Goal: Information Seeking & Learning: Check status

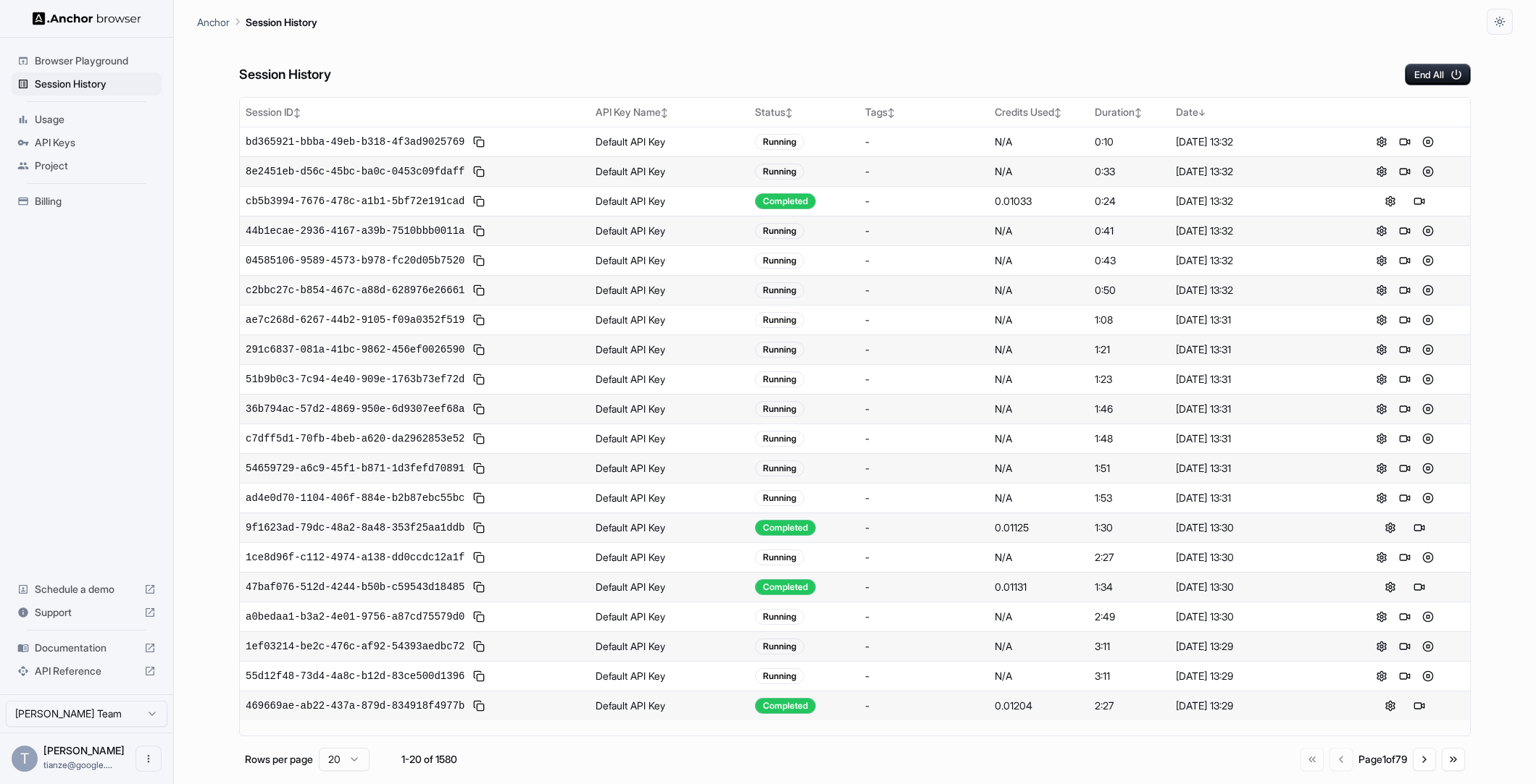
click at [71, 195] on ul "Browser Playground Session History Usage API Keys Project Billing" at bounding box center [86, 131] width 161 height 175
click at [63, 204] on span "Billing" at bounding box center [95, 201] width 121 height 15
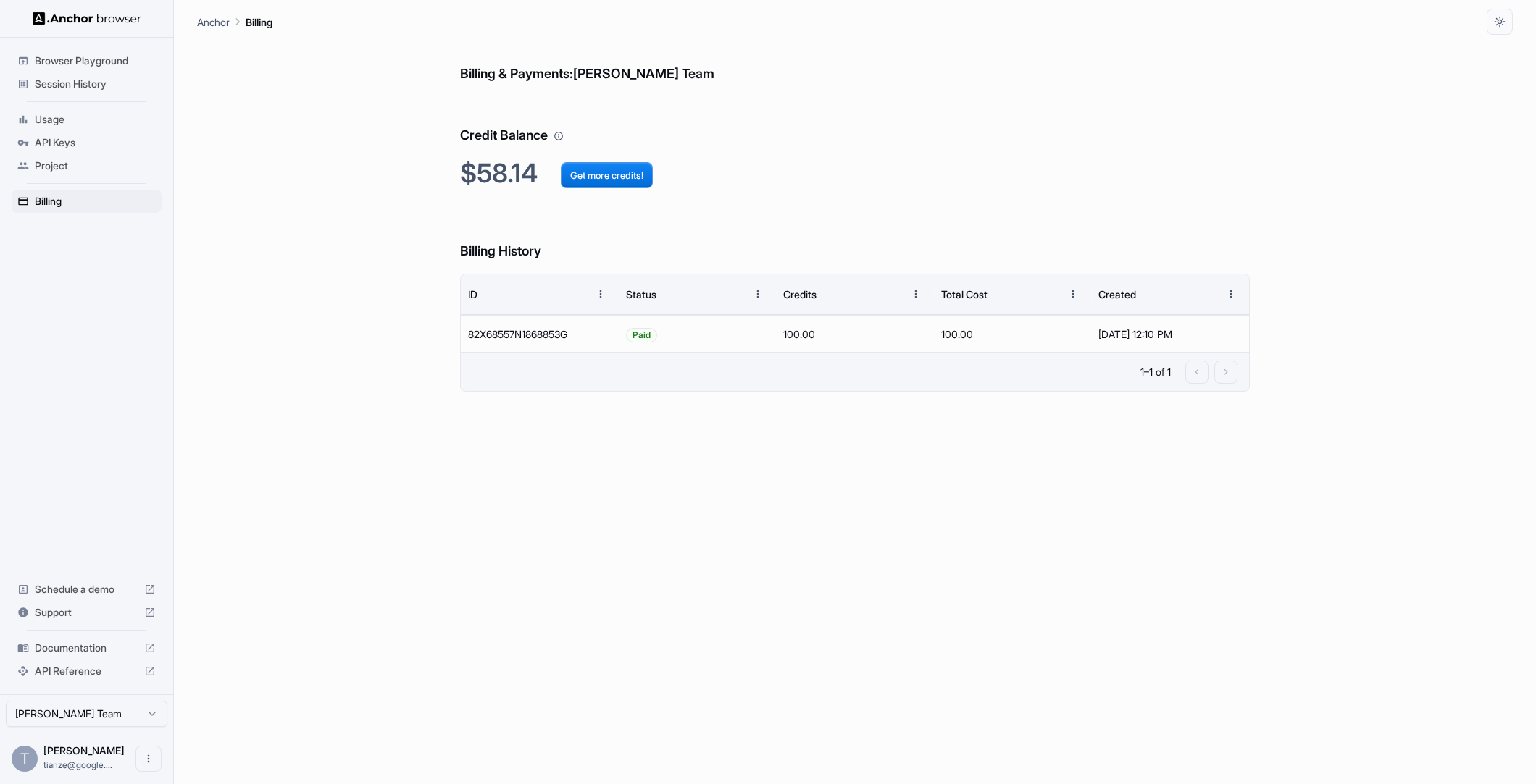
click at [84, 80] on span "Session History" at bounding box center [95, 84] width 121 height 15
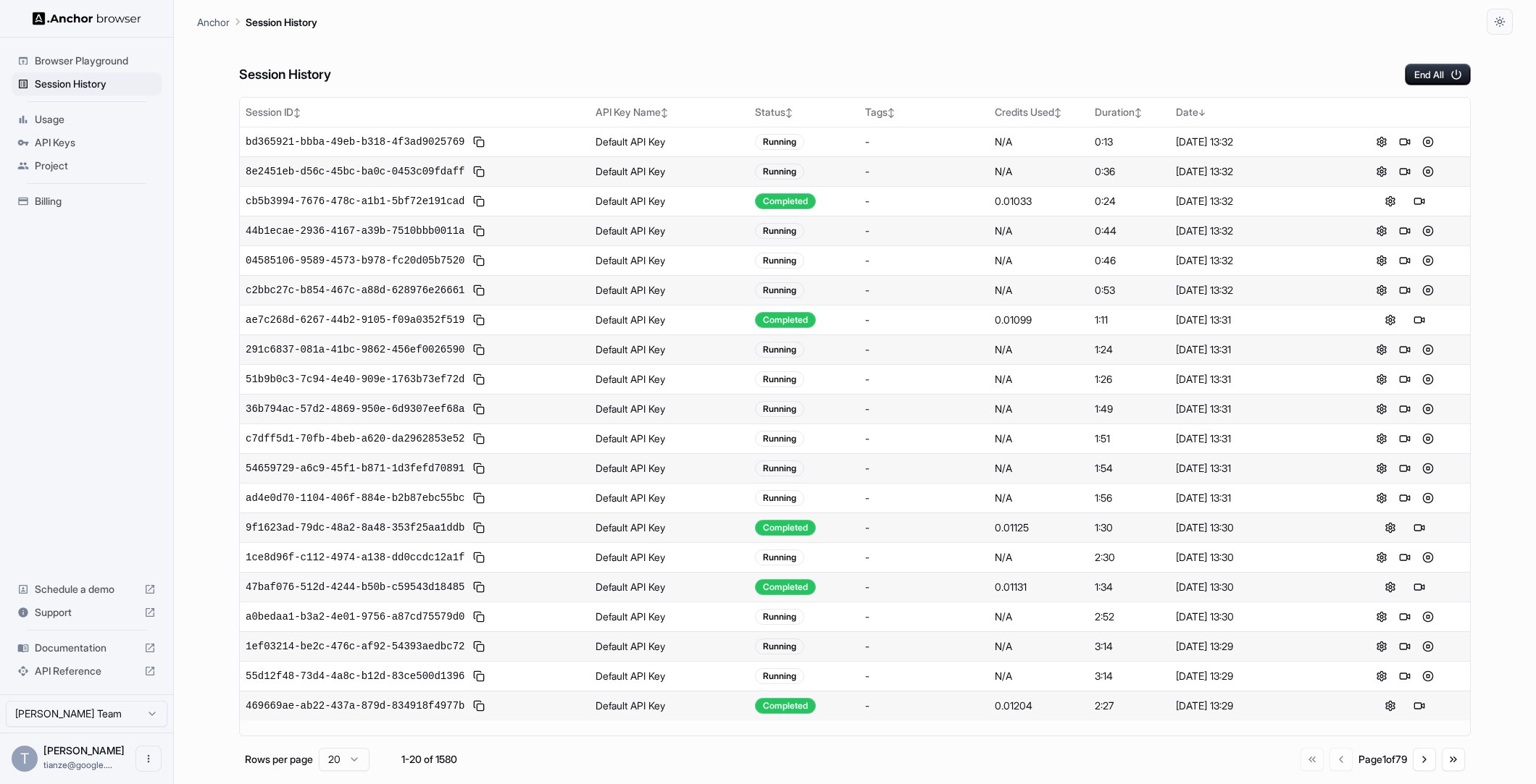
click at [62, 209] on span "Billing" at bounding box center [95, 201] width 121 height 15
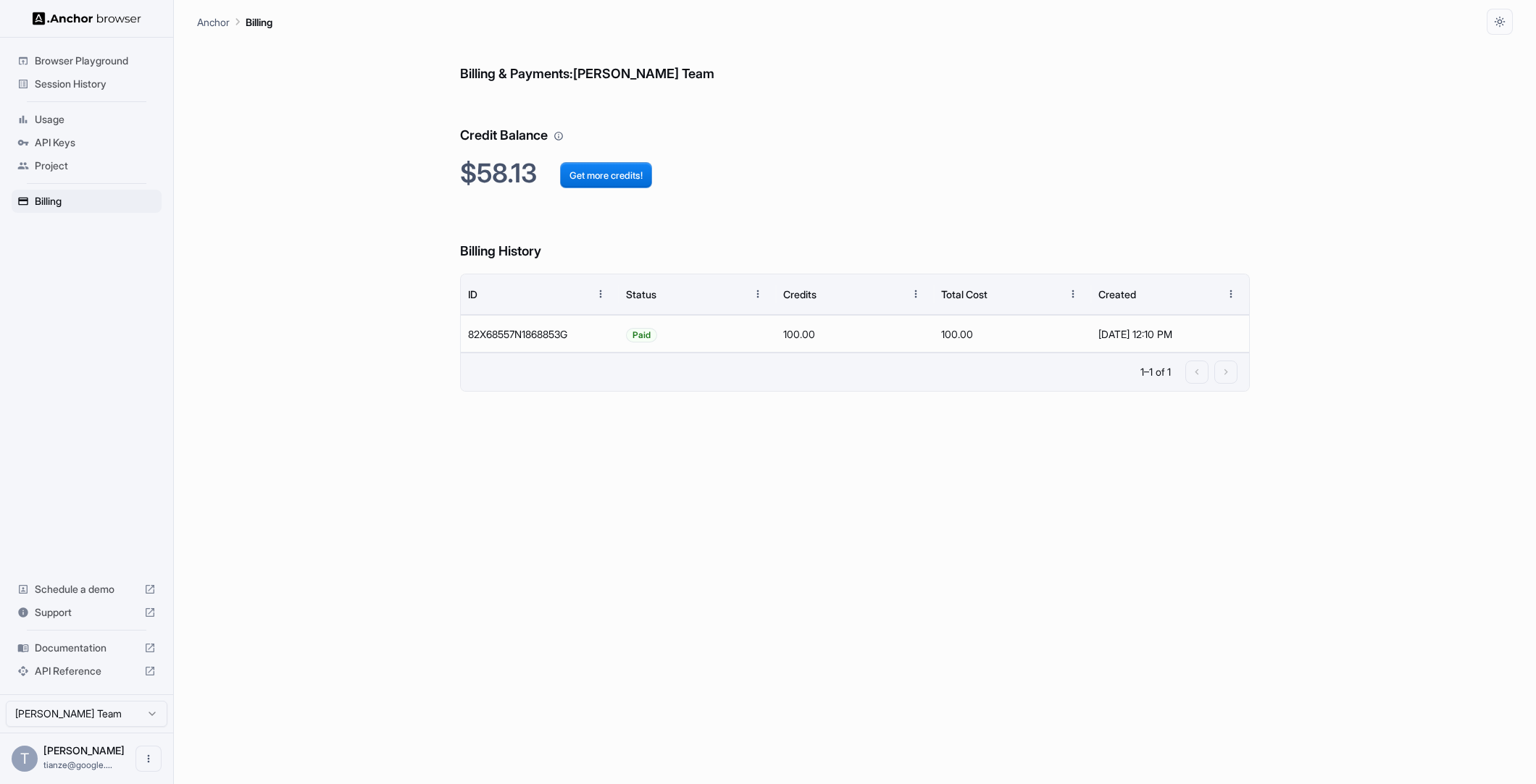
click at [88, 88] on span "Session History" at bounding box center [95, 84] width 121 height 15
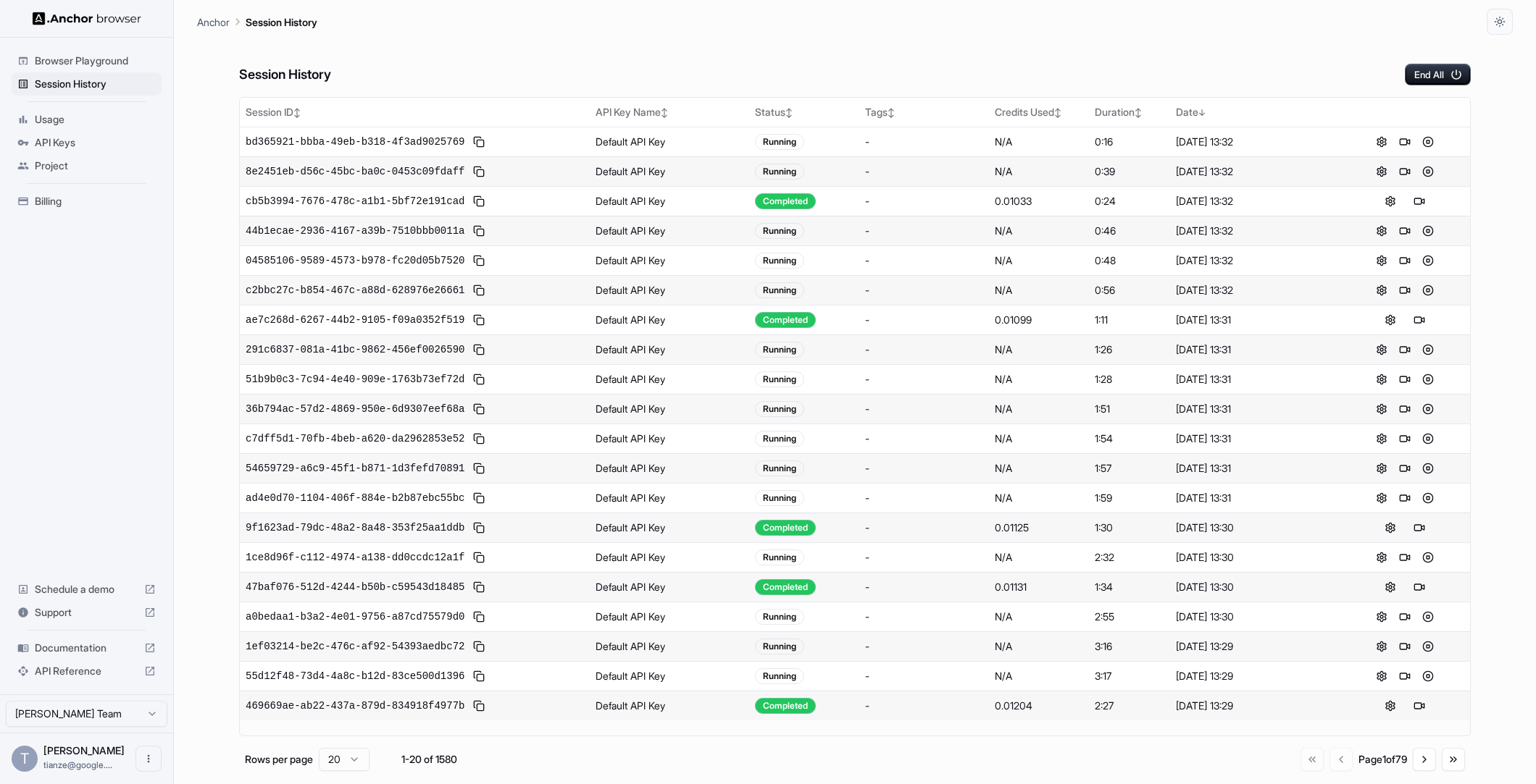
click at [562, 77] on div "Session History End All" at bounding box center [854, 60] width 1231 height 50
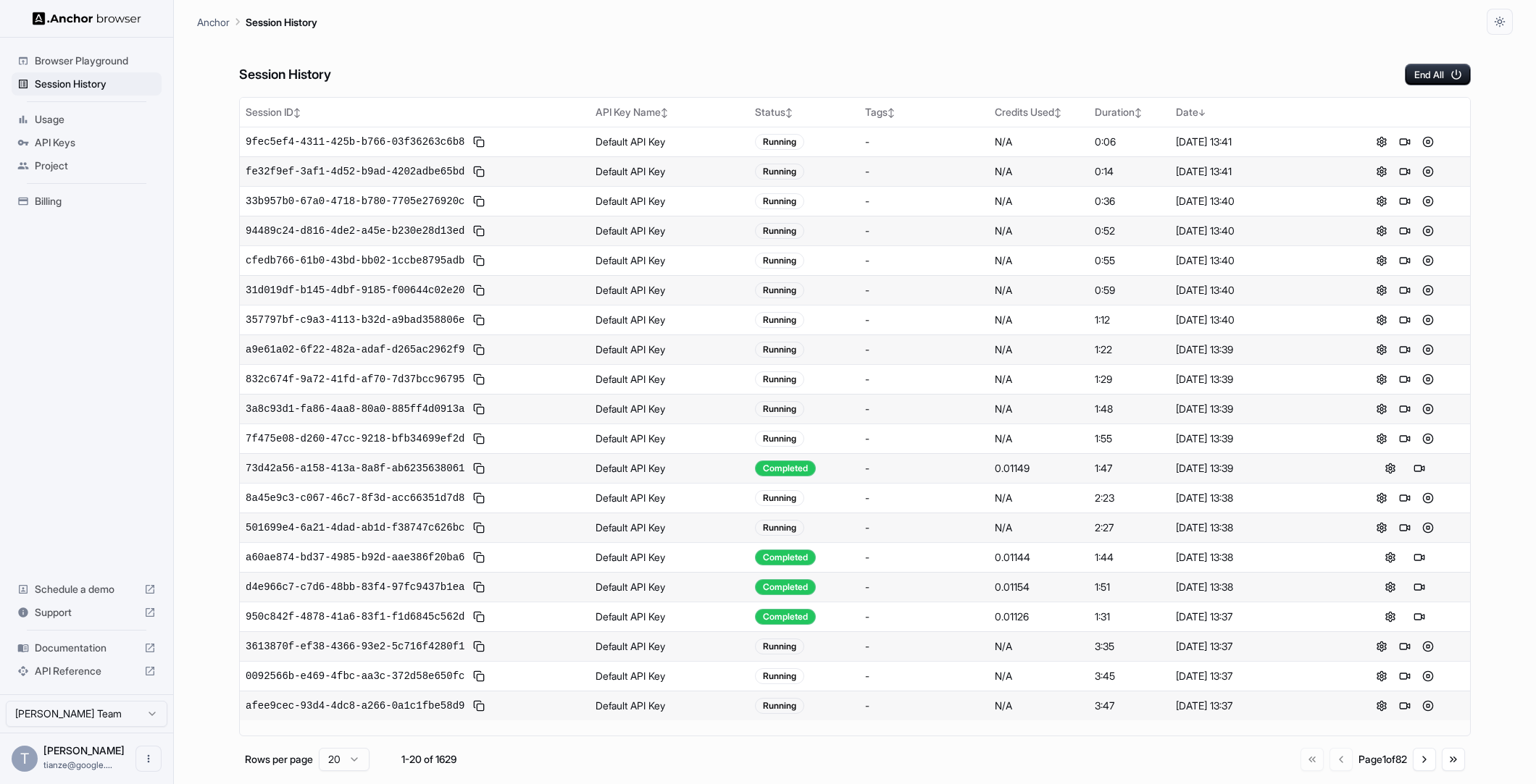
scroll to position [60, 0]
click at [1414, 771] on button "Go to next page" at bounding box center [1424, 760] width 23 height 23
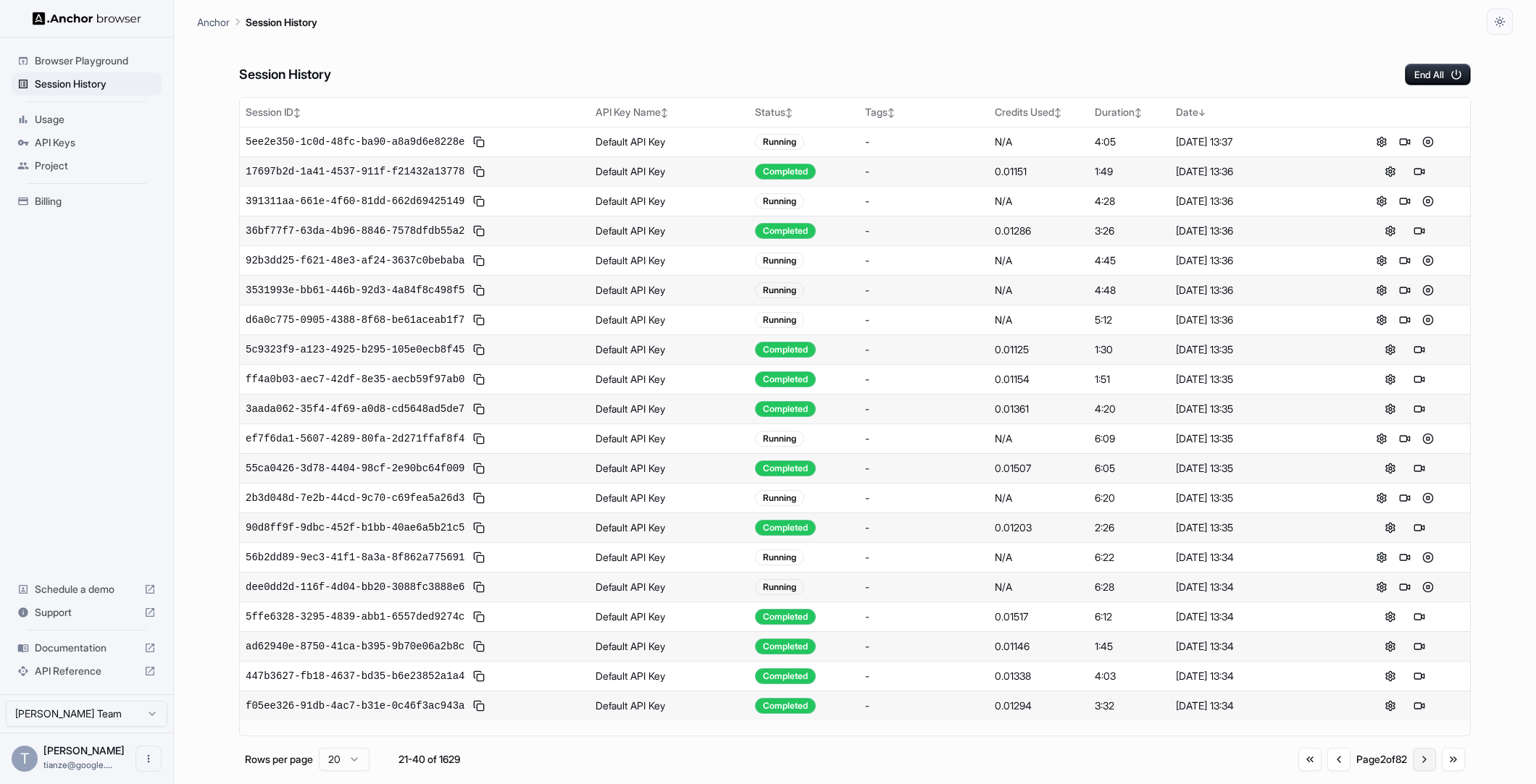
click at [1414, 771] on button "Go to next page" at bounding box center [1424, 760] width 23 height 23
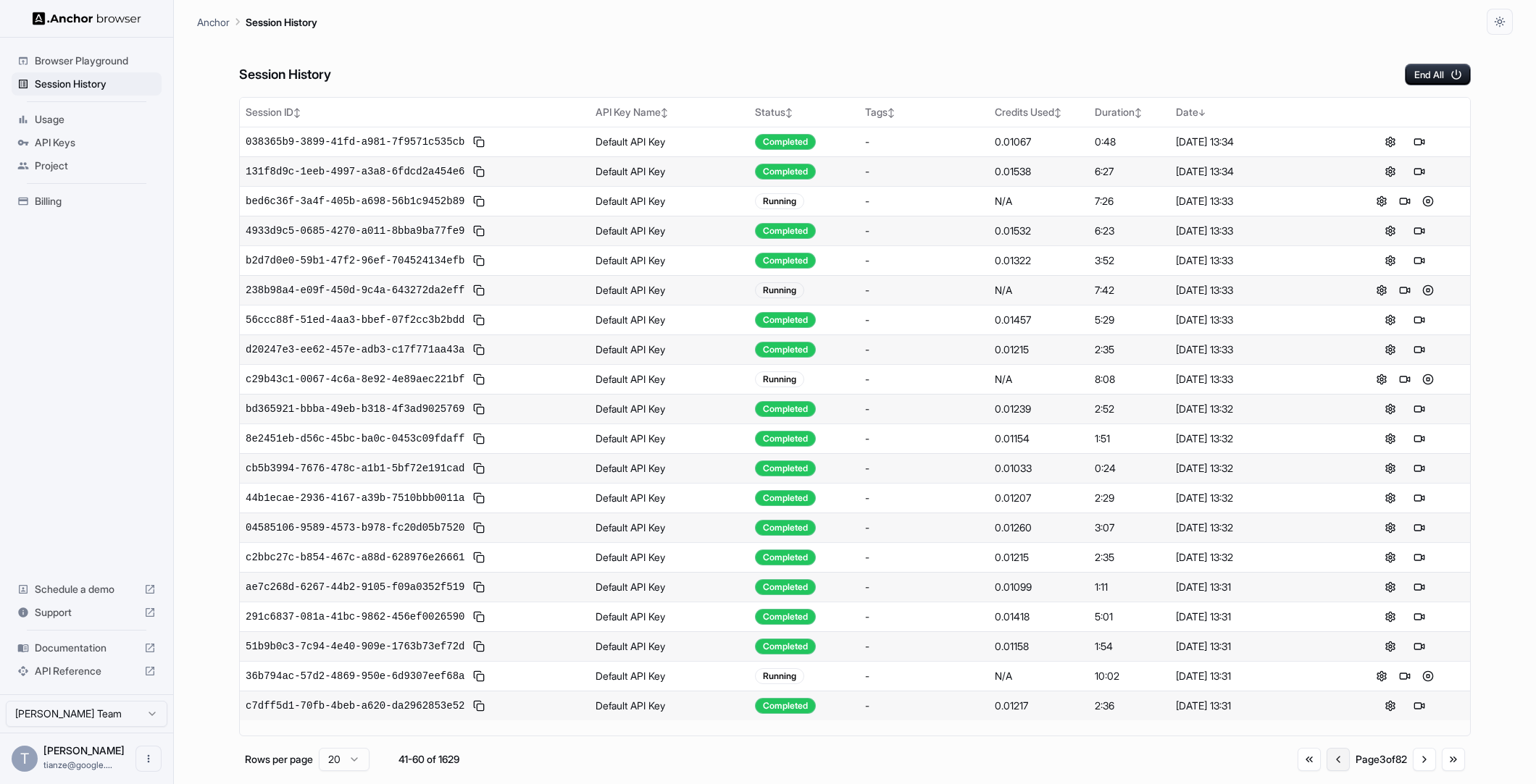
click at [1327, 770] on button "Go to previous page" at bounding box center [1338, 760] width 23 height 23
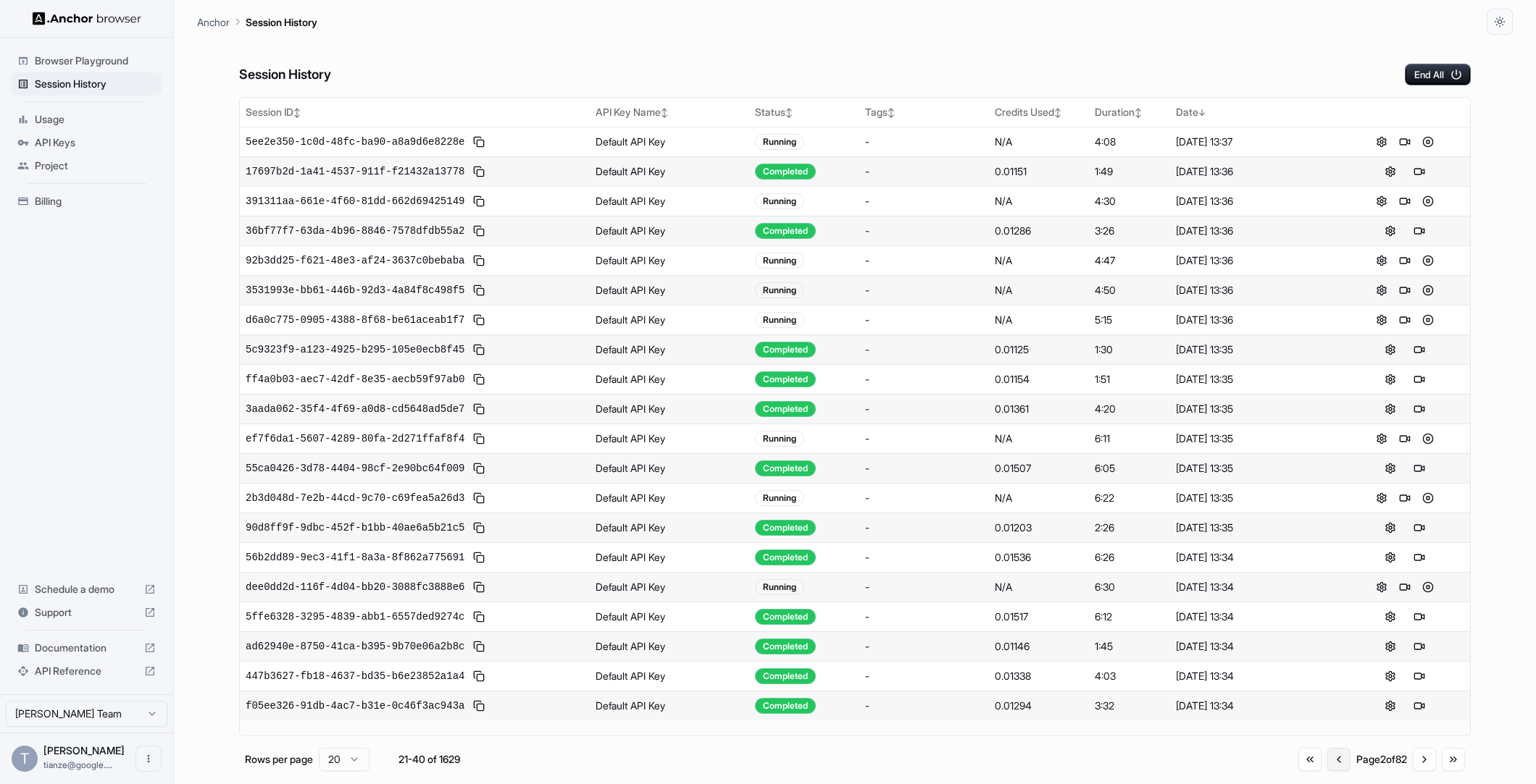
click at [1327, 771] on button "Go to previous page" at bounding box center [1339, 760] width 23 height 23
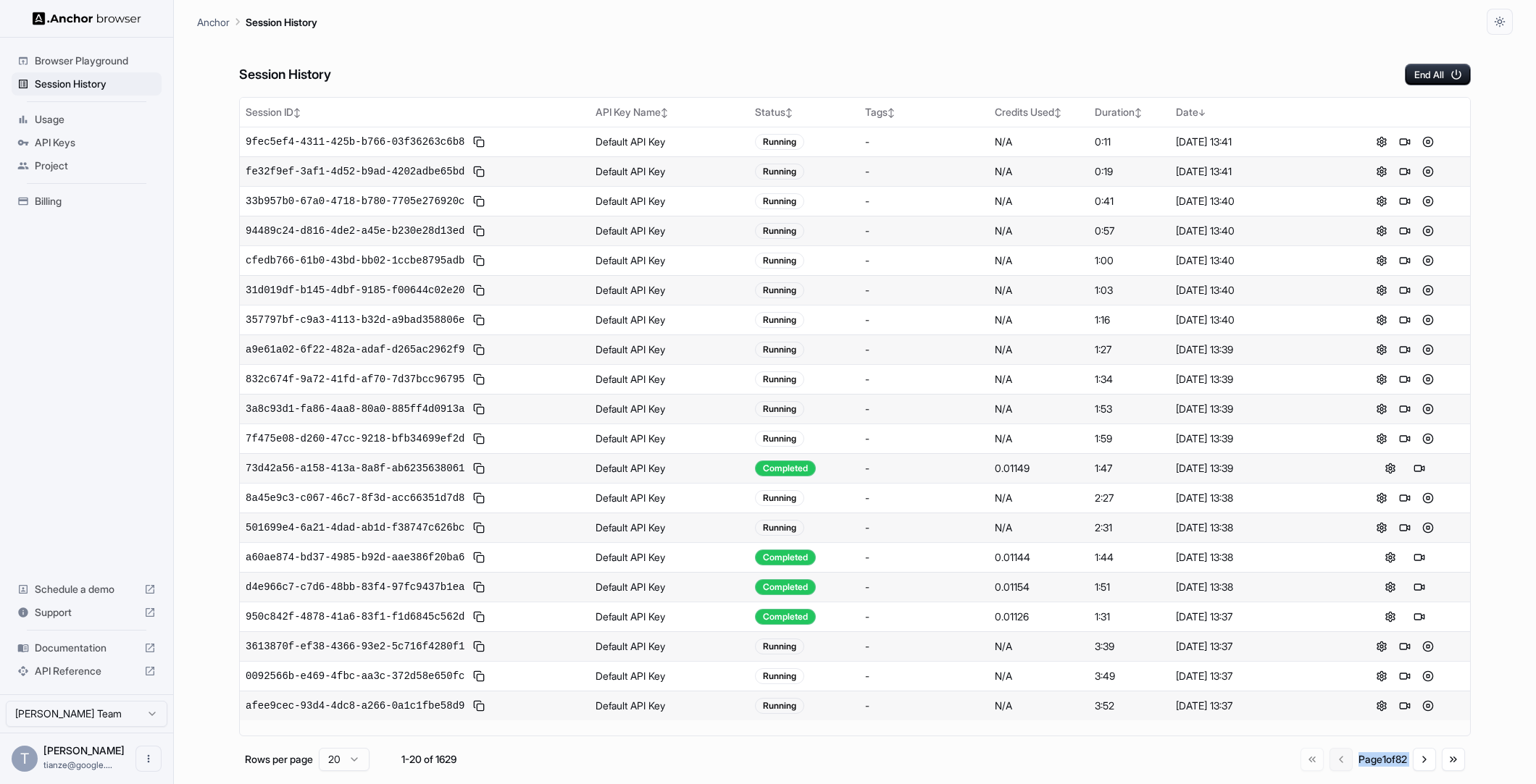
click at [1313, 771] on div "Go to first page Go to previous page Page 1 of 82 Go to next page Go to last pa…" at bounding box center [1382, 760] width 164 height 23
click at [1420, 771] on button "Go to next page" at bounding box center [1424, 760] width 23 height 23
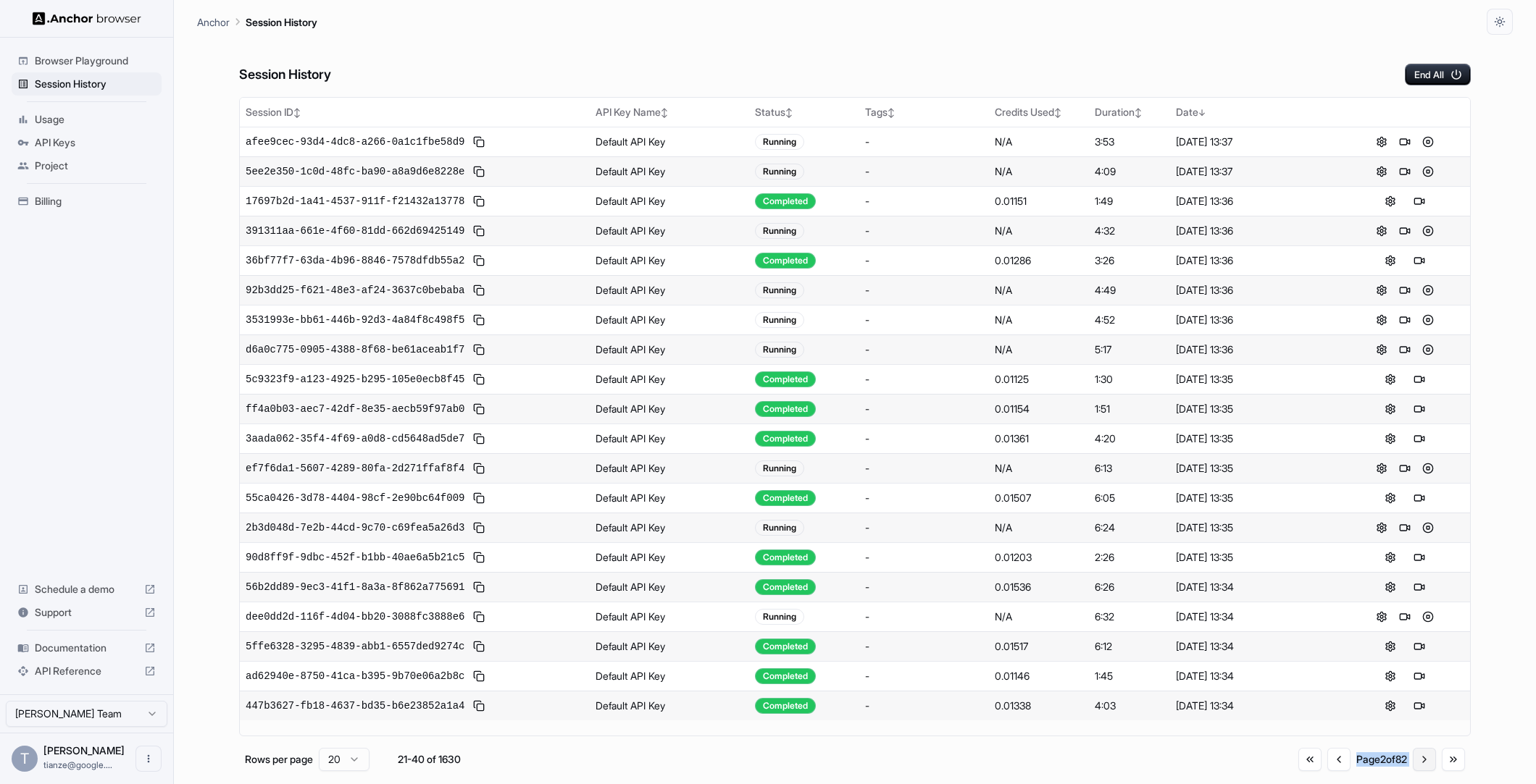
click at [1417, 771] on button "Go to next page" at bounding box center [1424, 760] width 23 height 23
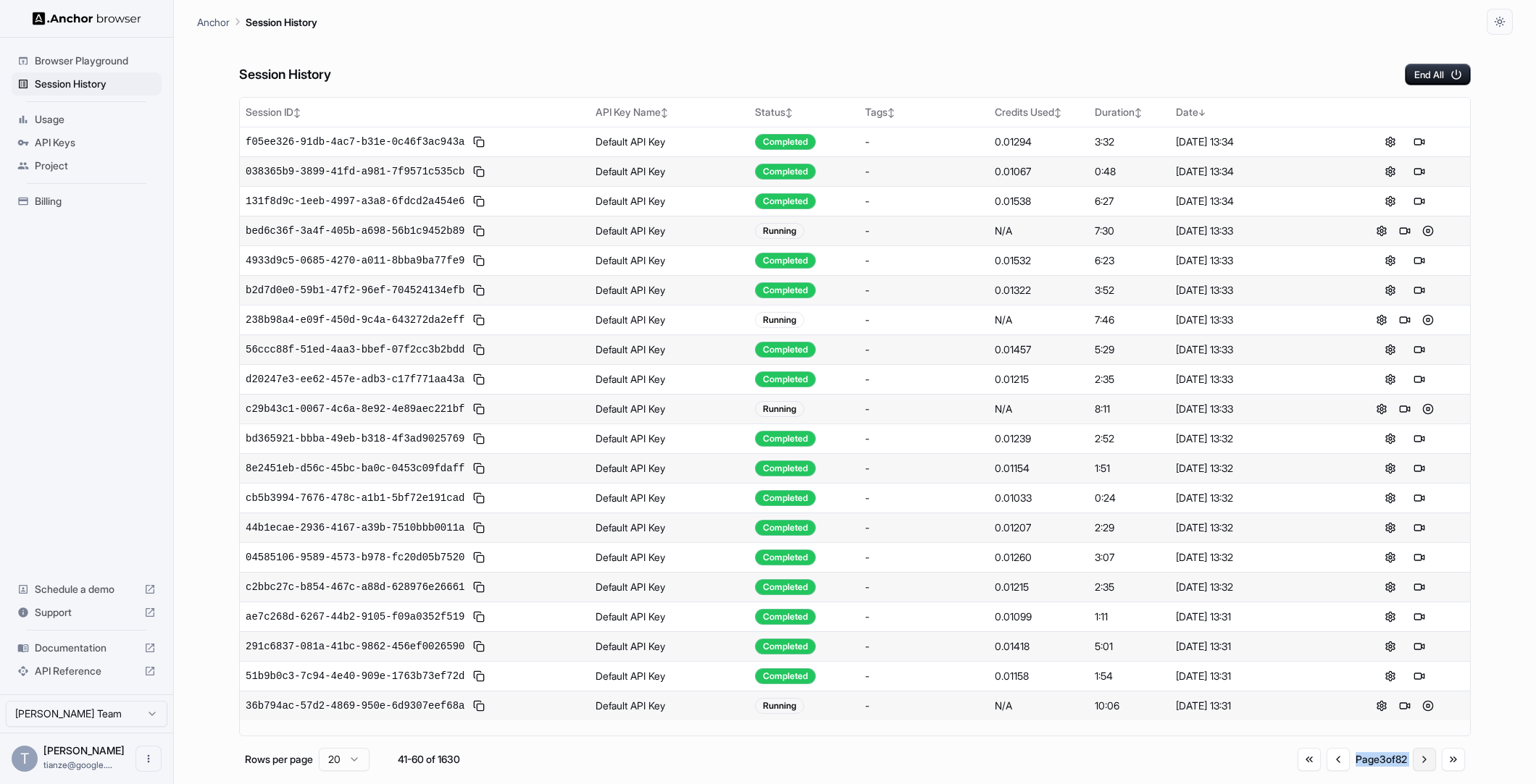
click at [1415, 771] on button "Go to next page" at bounding box center [1424, 760] width 23 height 23
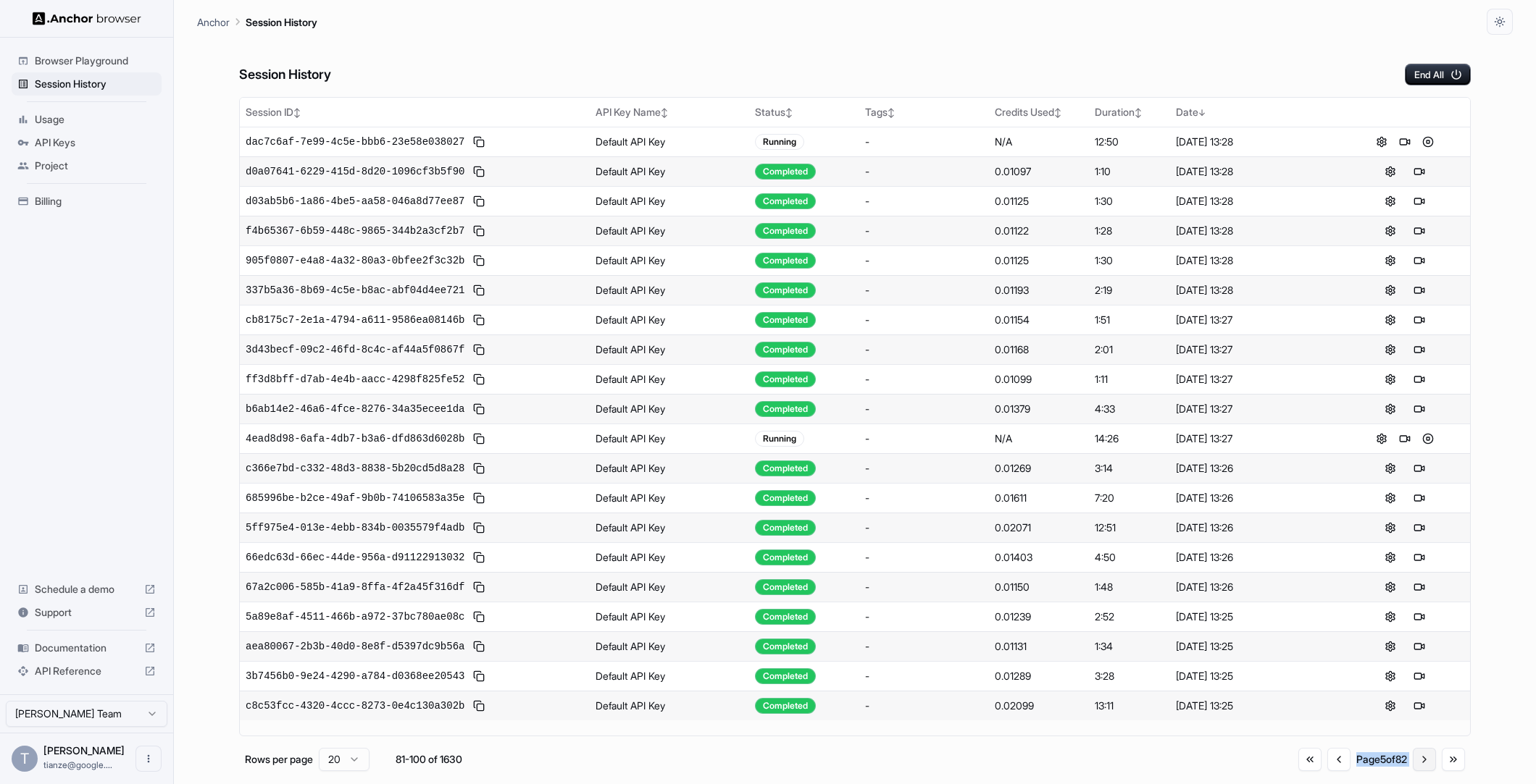
click at [1415, 771] on button "Go to next page" at bounding box center [1424, 760] width 23 height 23
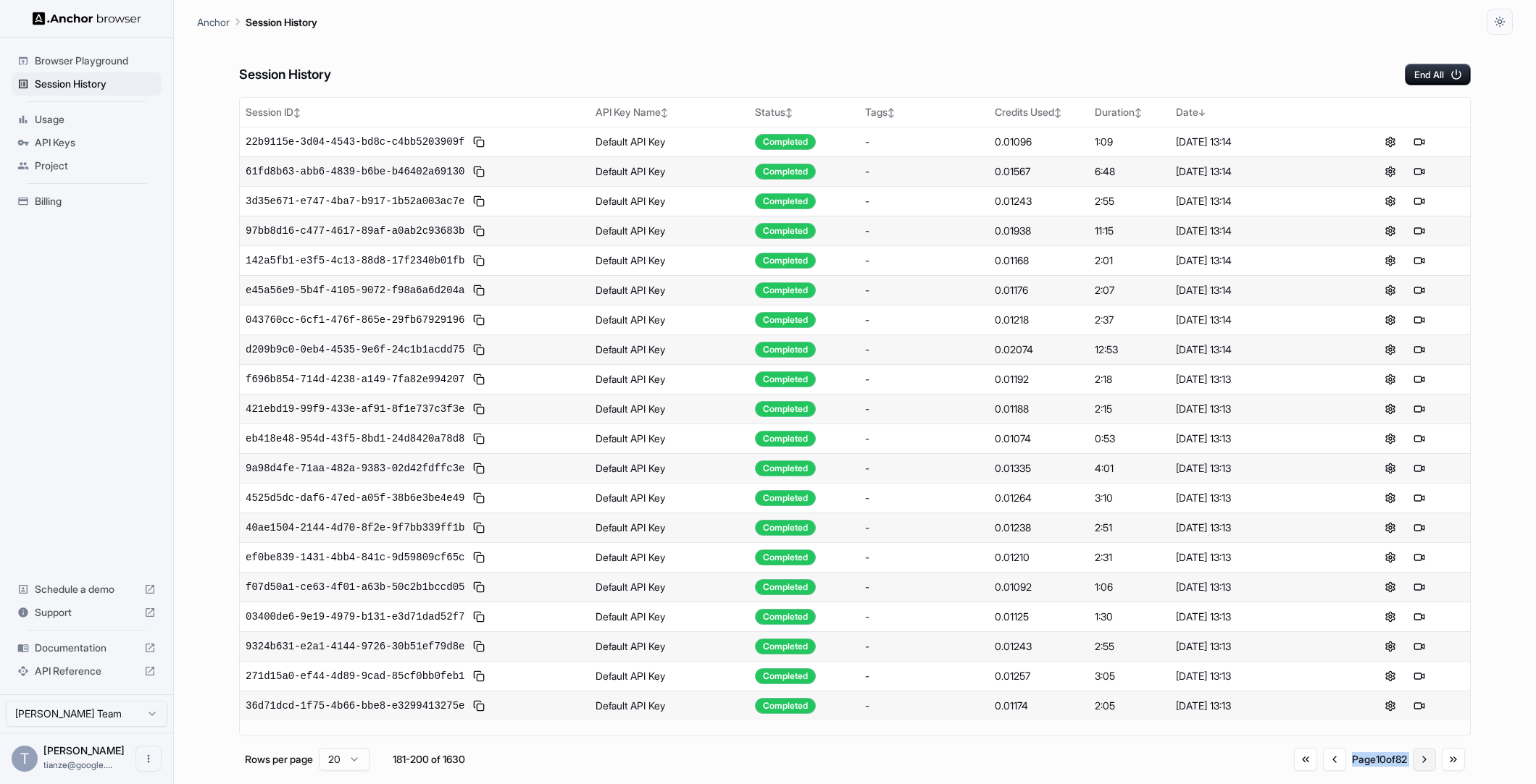
click at [1415, 771] on button "Go to next page" at bounding box center [1424, 760] width 23 height 23
click at [1323, 768] on button "Go to previous page" at bounding box center [1334, 760] width 23 height 23
click at [1292, 648] on td "Aug 26, 2025, 13:11" at bounding box center [1254, 646] width 170 height 29
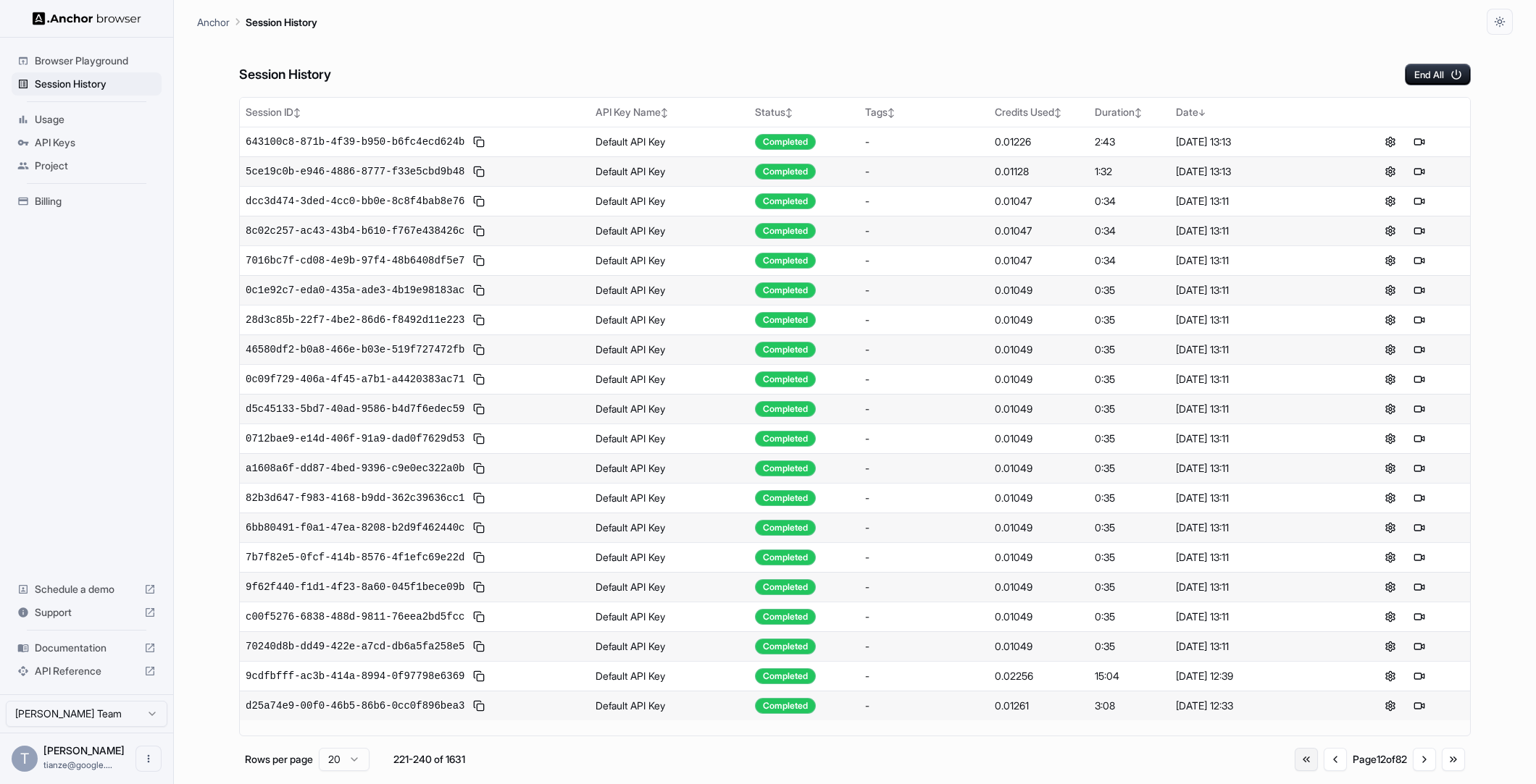
click at [1295, 771] on button "Go to first page" at bounding box center [1306, 760] width 23 height 23
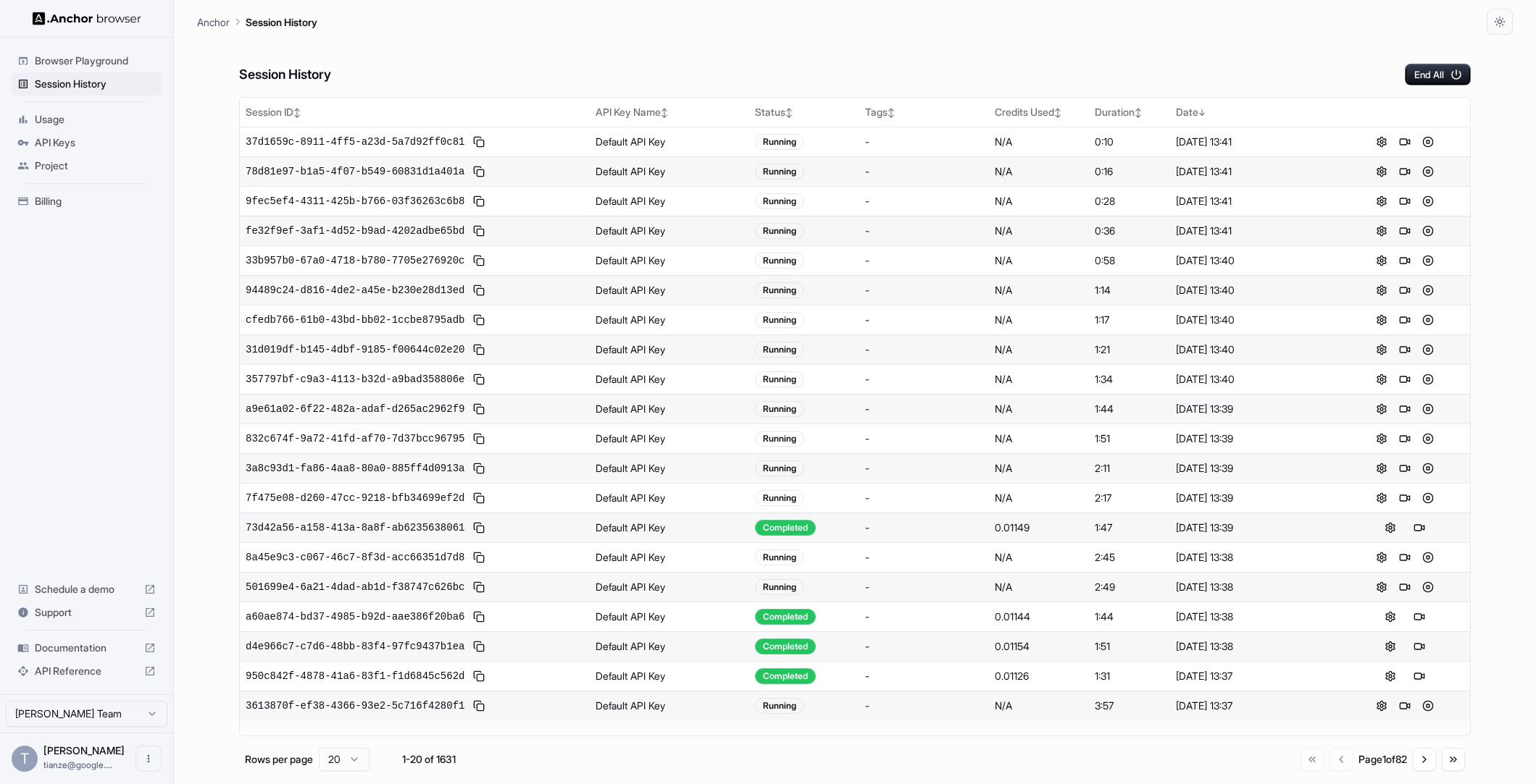
scroll to position [0, 0]
click at [1422, 764] on button "Go to next page" at bounding box center [1424, 760] width 23 height 23
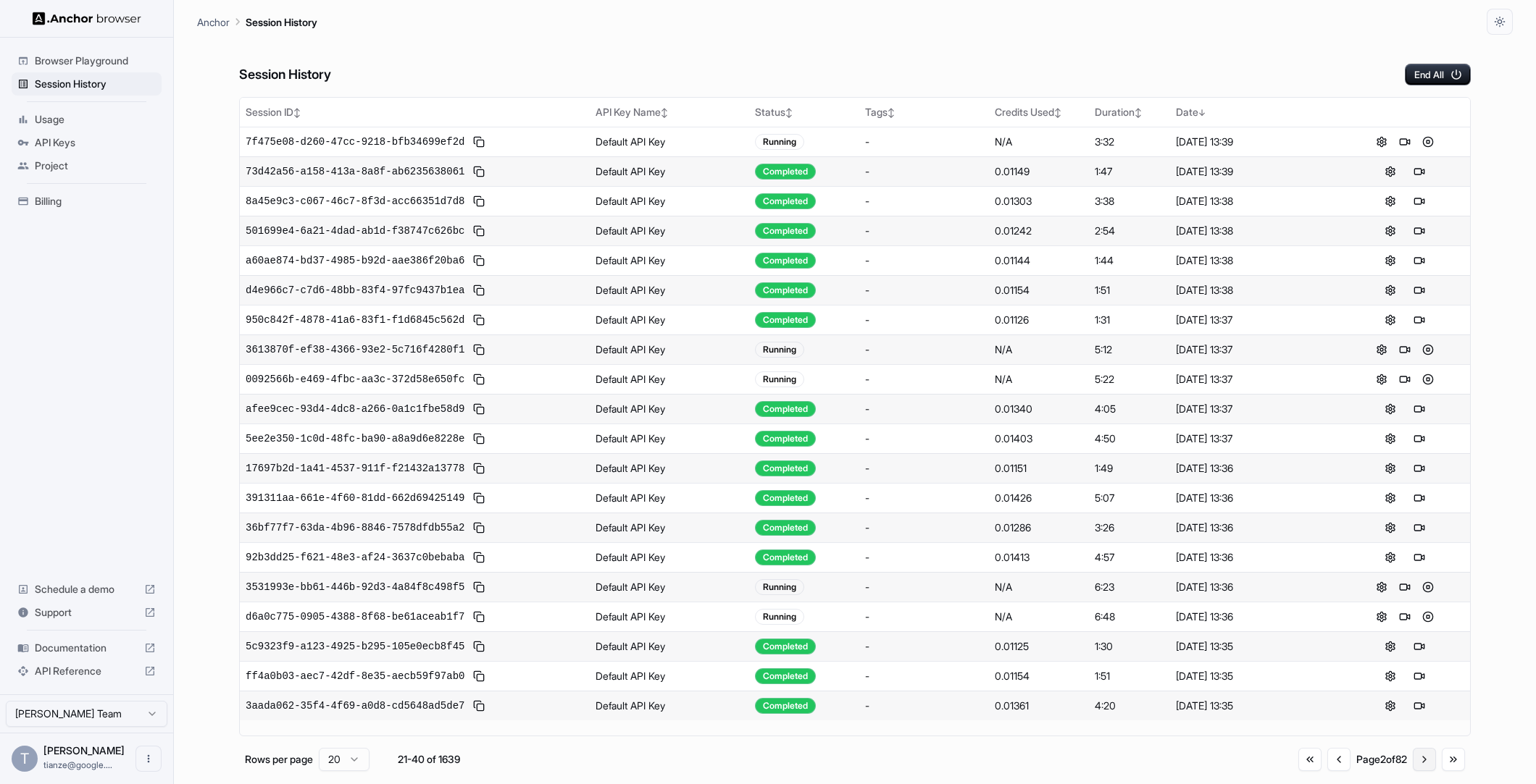
click at [1416, 771] on button "Go to next page" at bounding box center [1424, 760] width 23 height 23
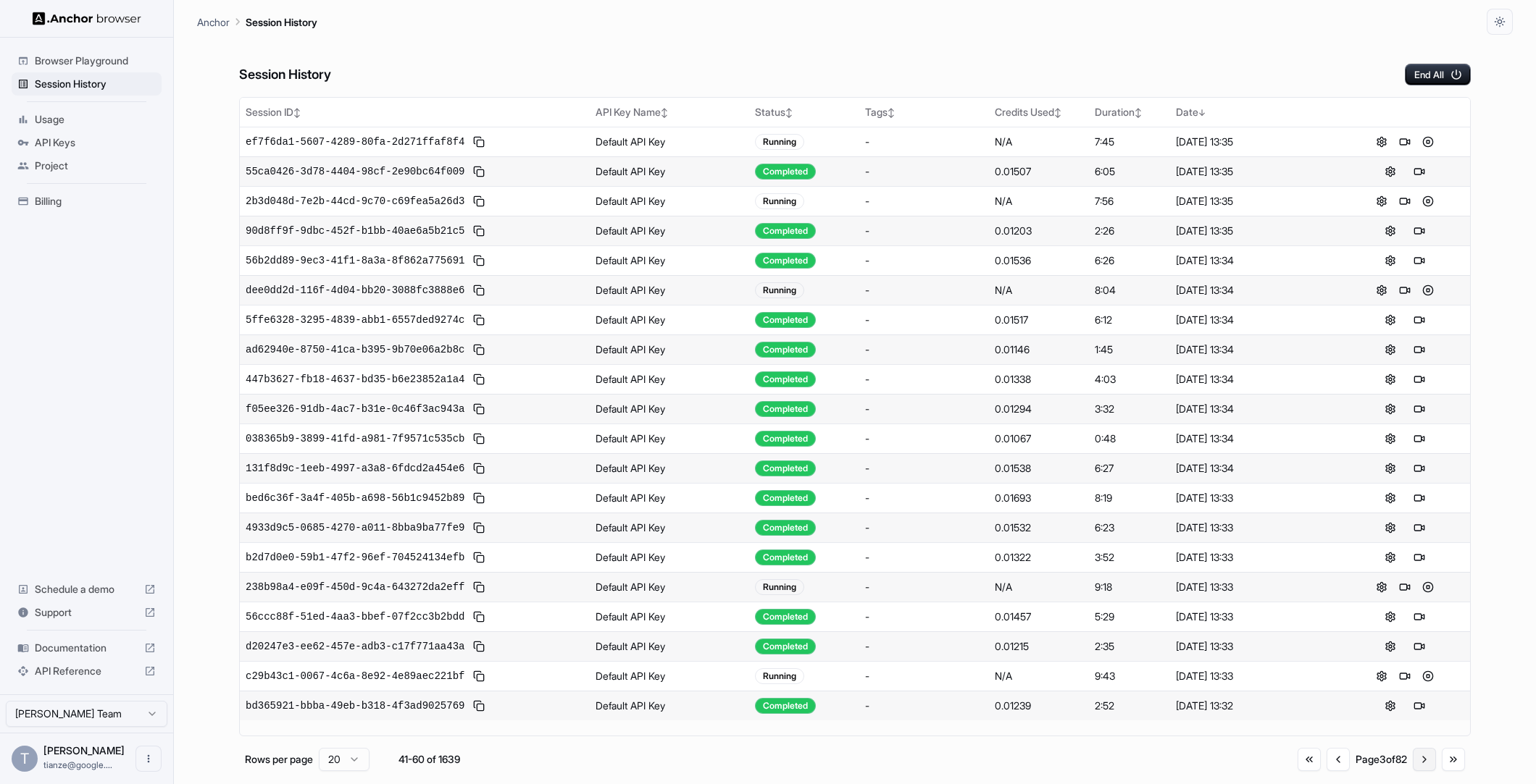
click at [1416, 771] on button "Go to next page" at bounding box center [1424, 760] width 23 height 23
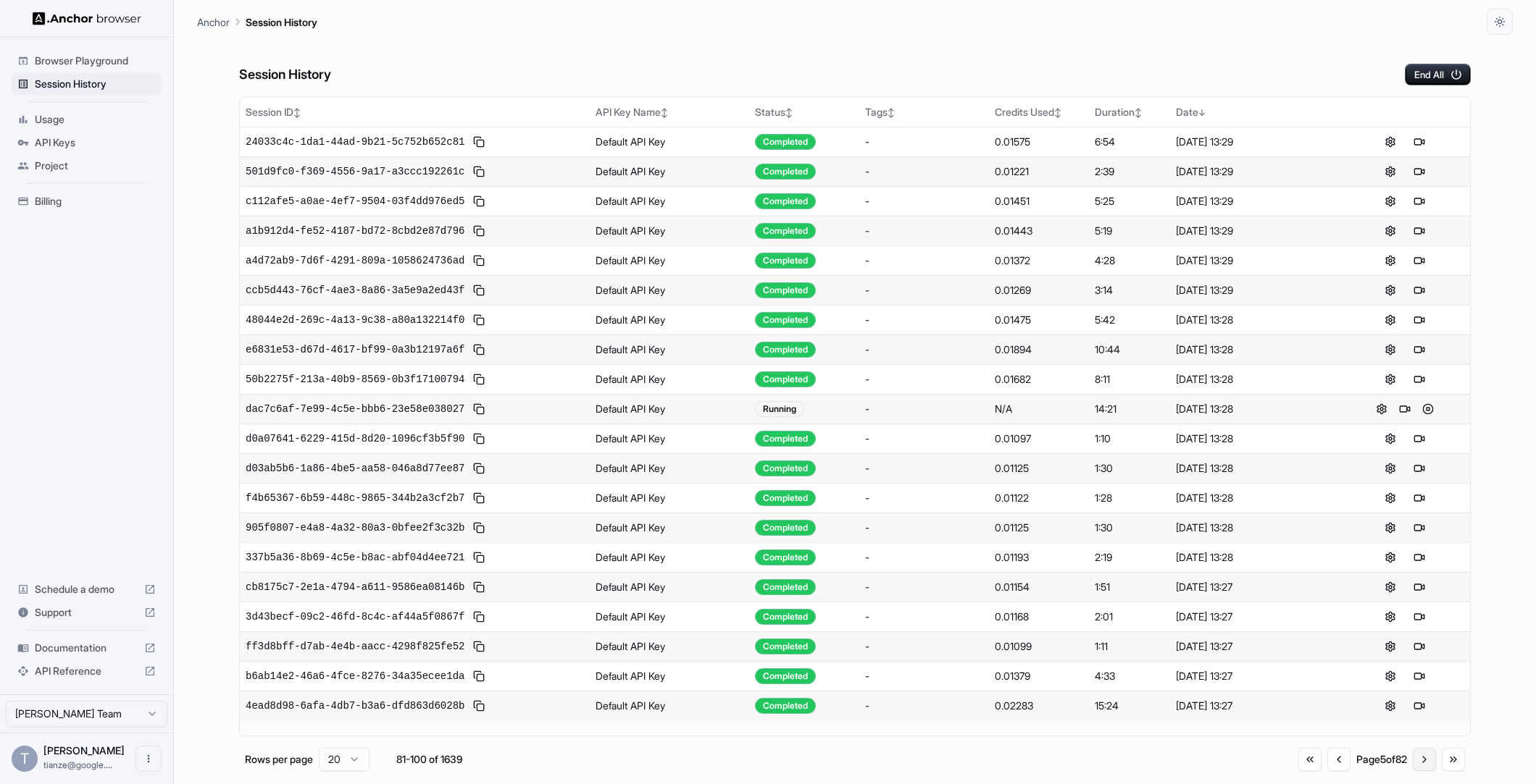
click at [1416, 771] on button "Go to next page" at bounding box center [1424, 760] width 23 height 23
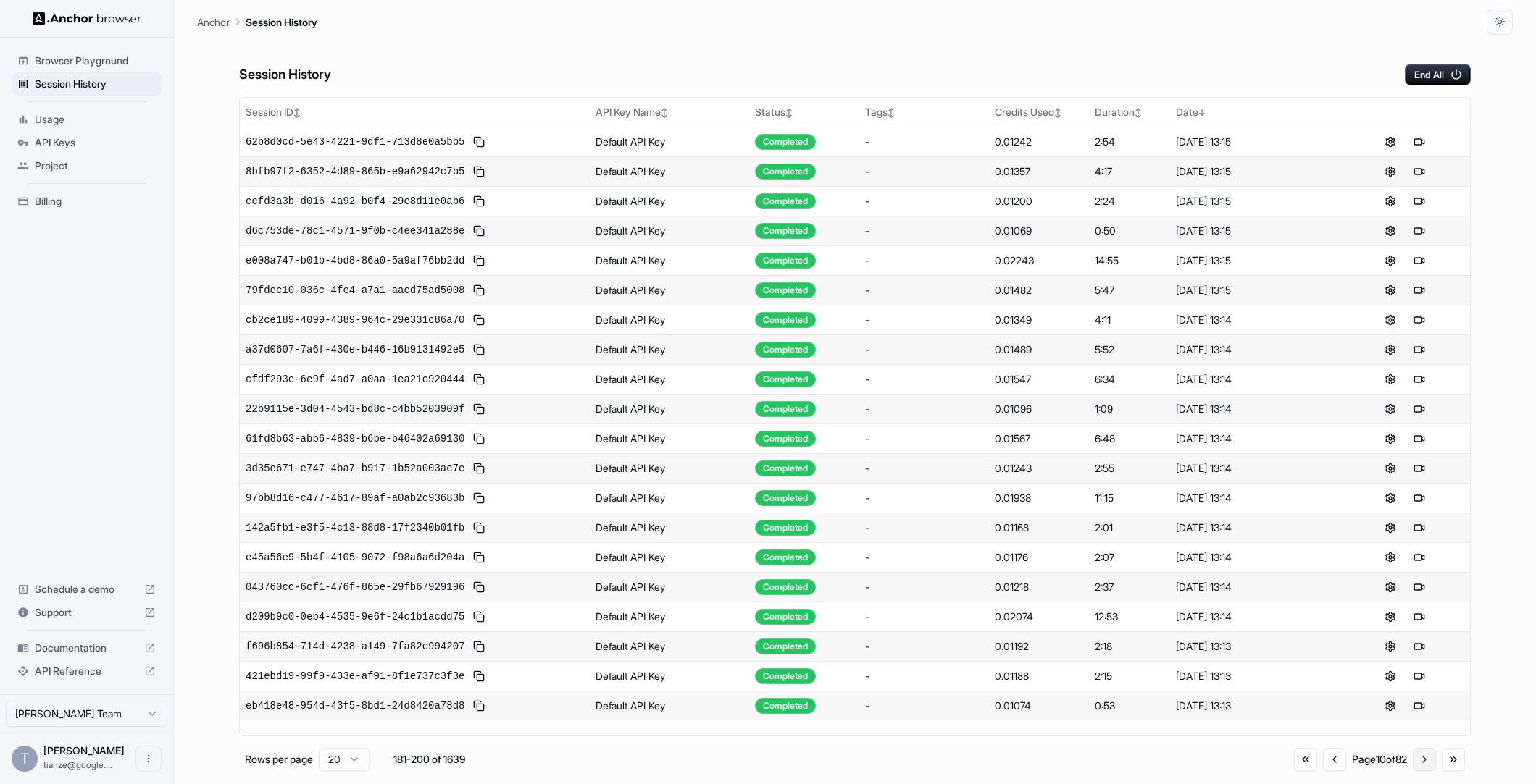
click at [1417, 771] on button "Go to next page" at bounding box center [1424, 760] width 23 height 23
click at [1417, 771] on button "Go to next page" at bounding box center [1424, 762] width 23 height 23
click at [1413, 761] on button "Go to next page" at bounding box center [1424, 762] width 23 height 23
click at [1294, 774] on button "Go to first page" at bounding box center [1306, 762] width 23 height 23
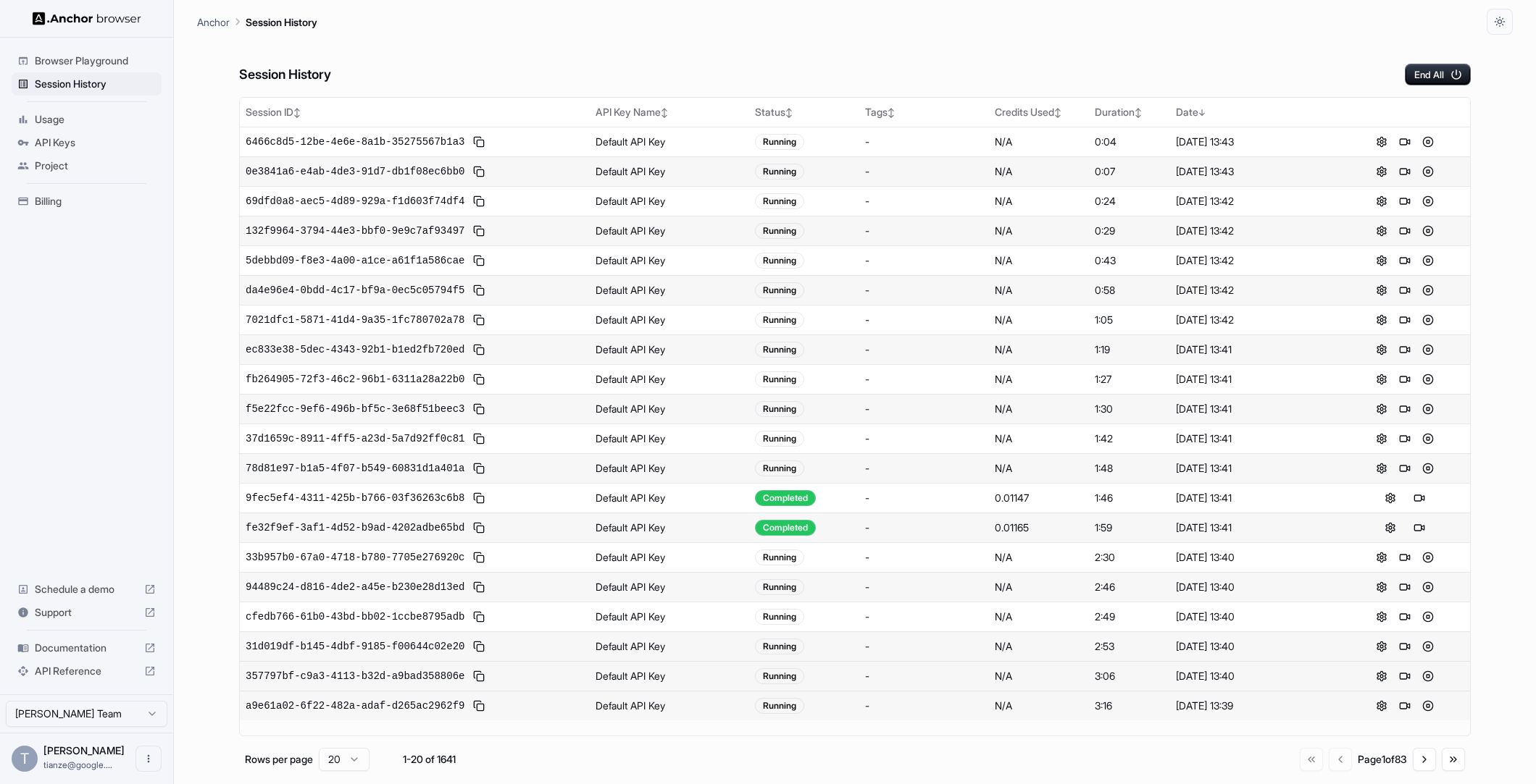
scroll to position [60, 0]
click at [1421, 771] on button "Go to next page" at bounding box center [1424, 760] width 23 height 23
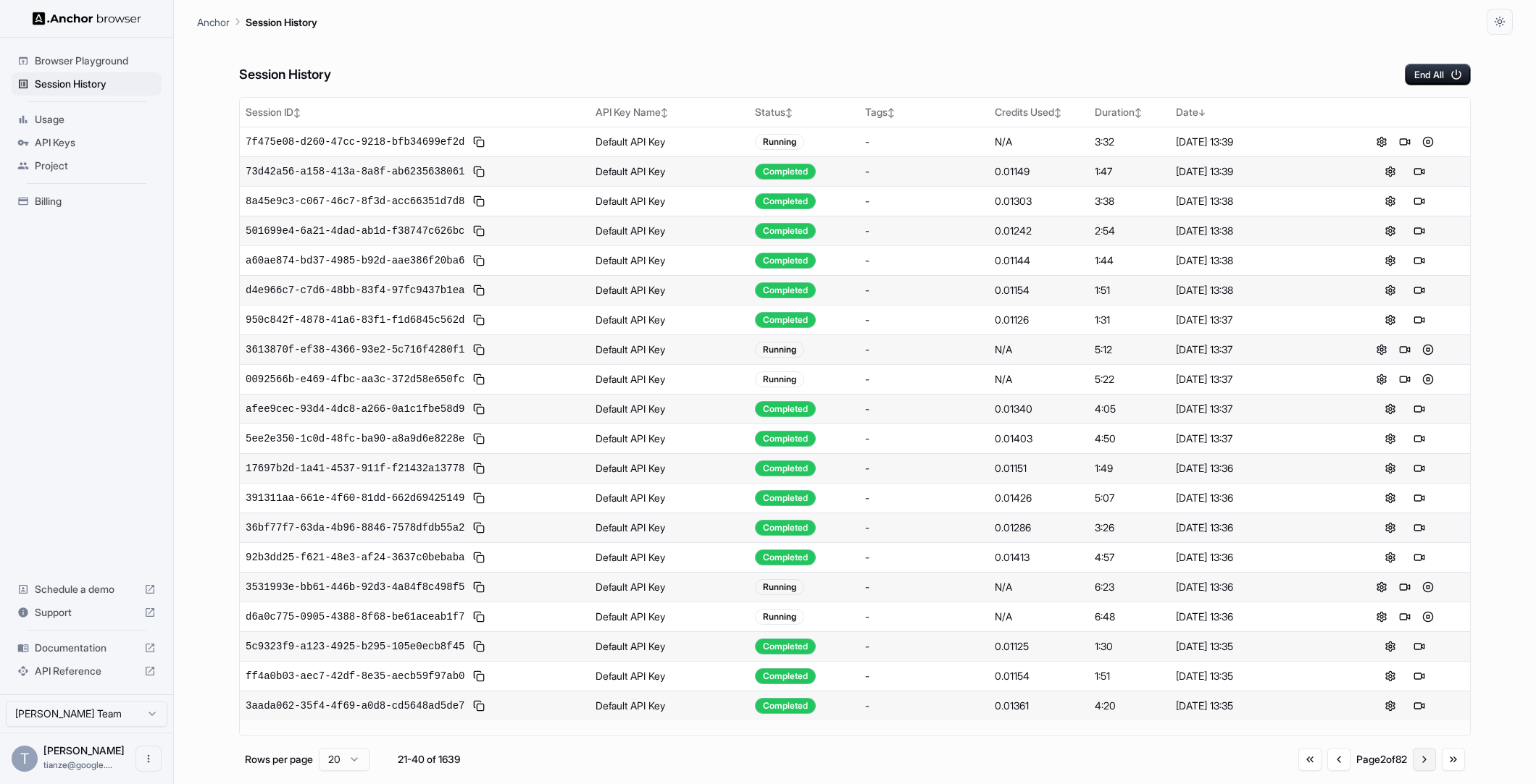
click at [1421, 771] on button "Go to next page" at bounding box center [1424, 760] width 23 height 23
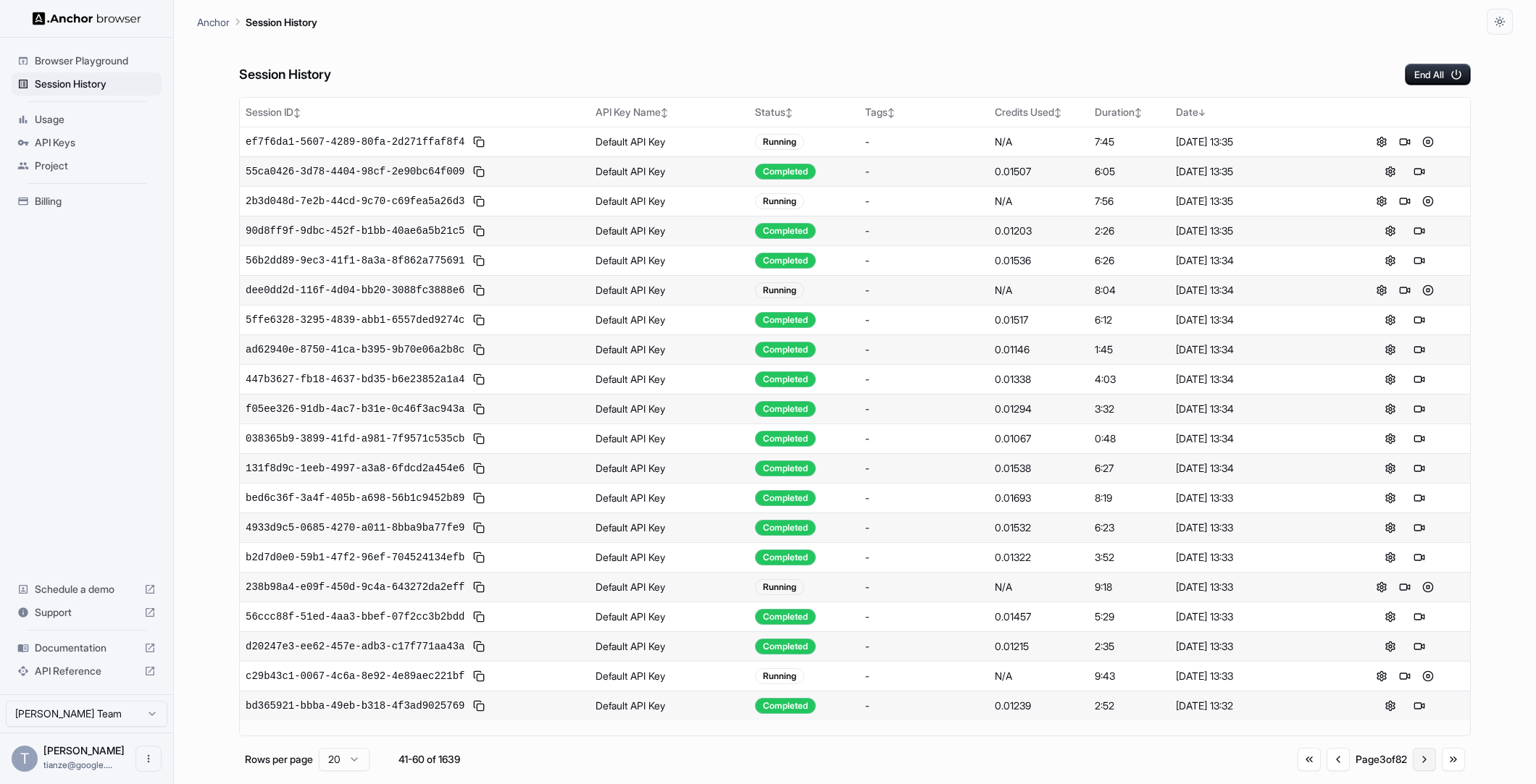
click at [1421, 771] on button "Go to next page" at bounding box center [1424, 760] width 23 height 23
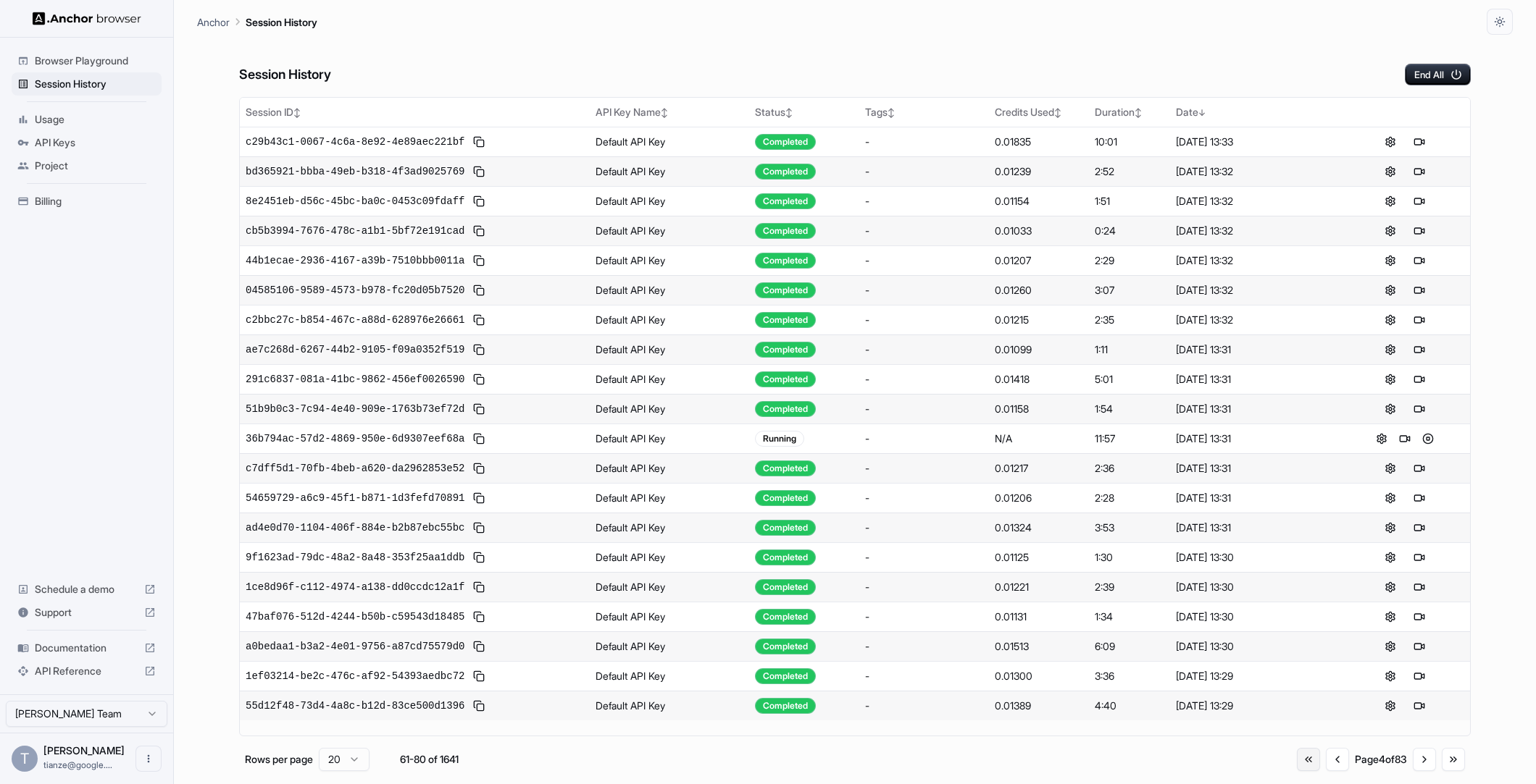
click at [1296, 763] on button "Go to first page" at bounding box center [1308, 760] width 23 height 23
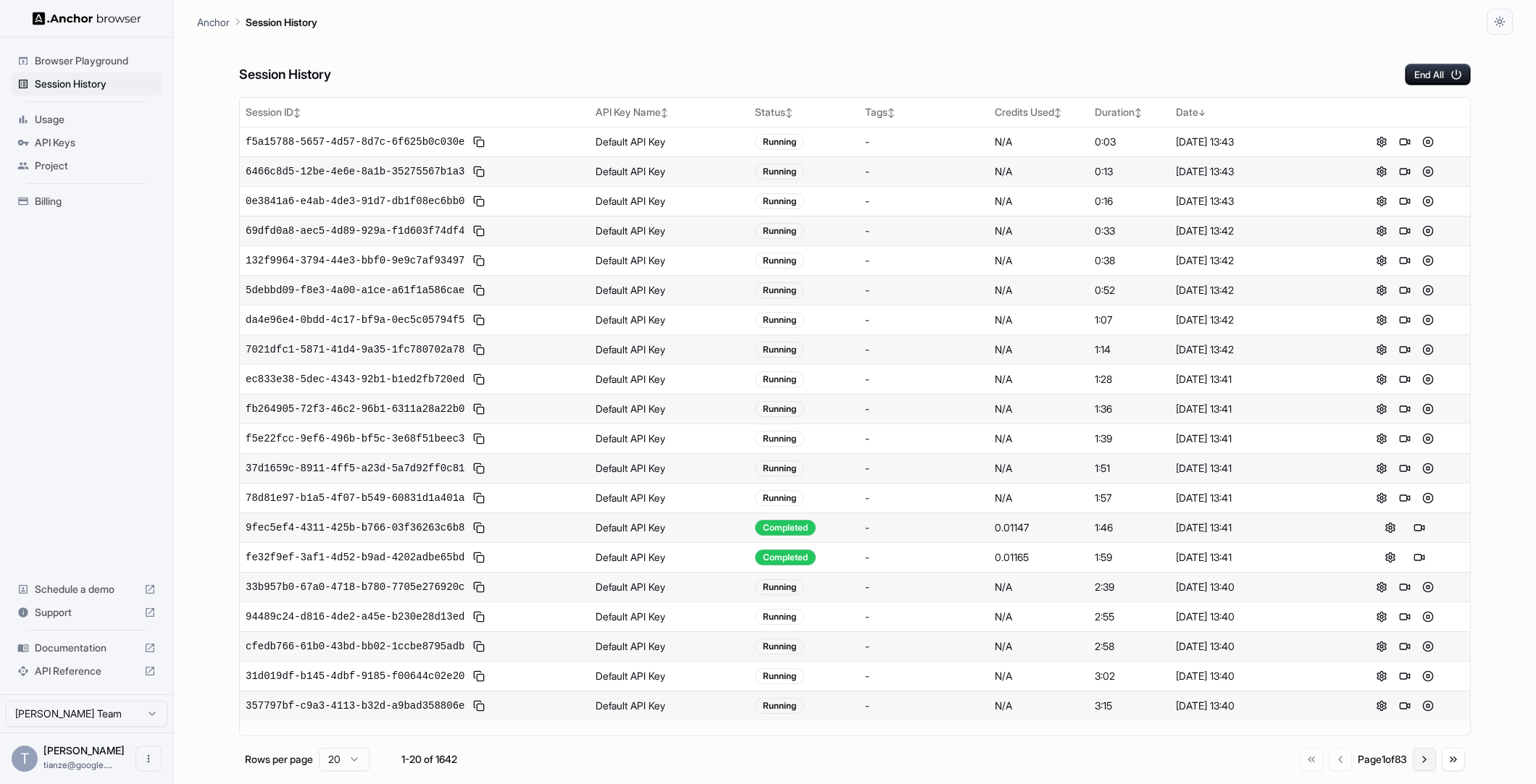
click at [1417, 764] on button "Go to next page" at bounding box center [1424, 760] width 23 height 23
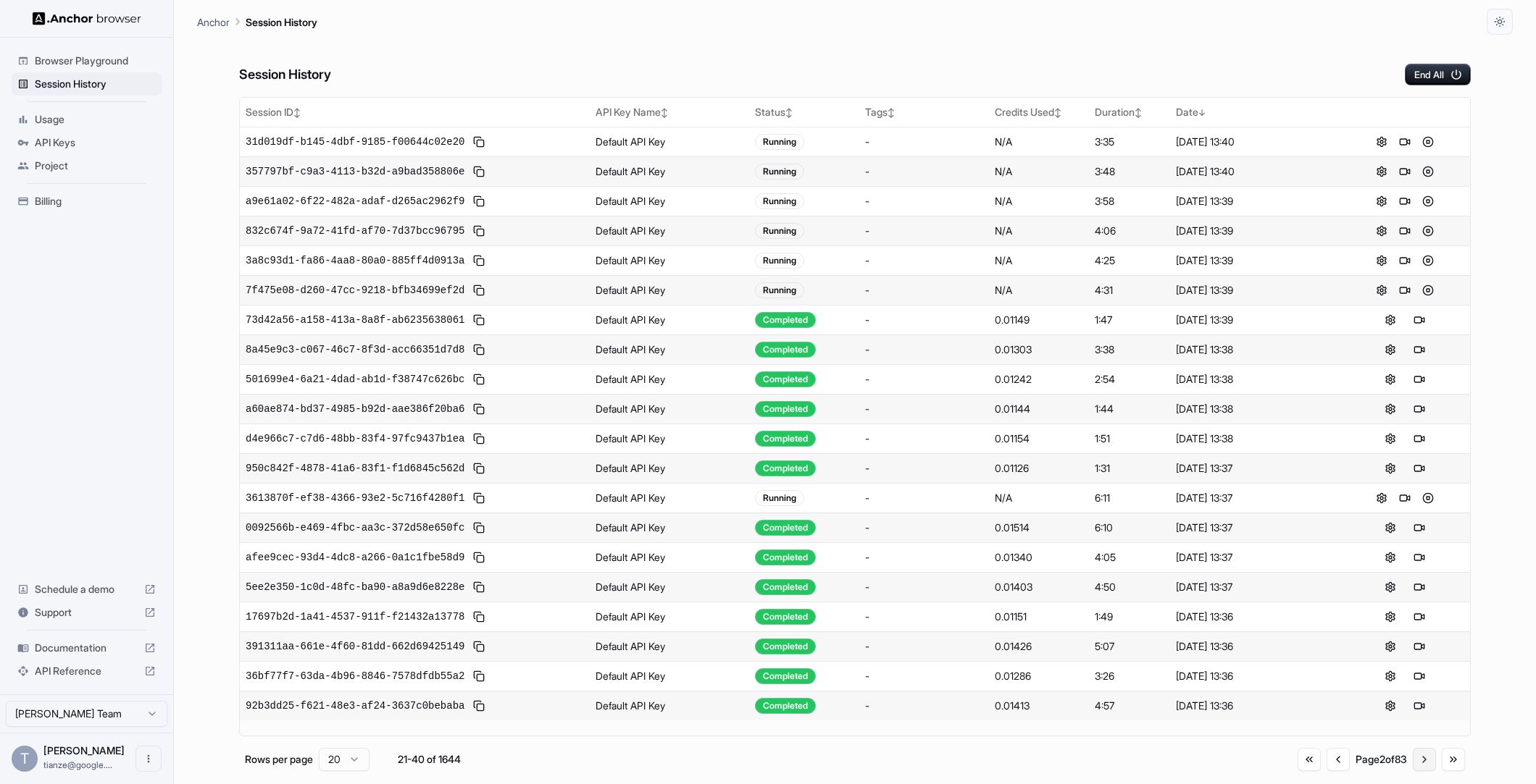
click at [1417, 764] on button "Go to next page" at bounding box center [1424, 760] width 23 height 23
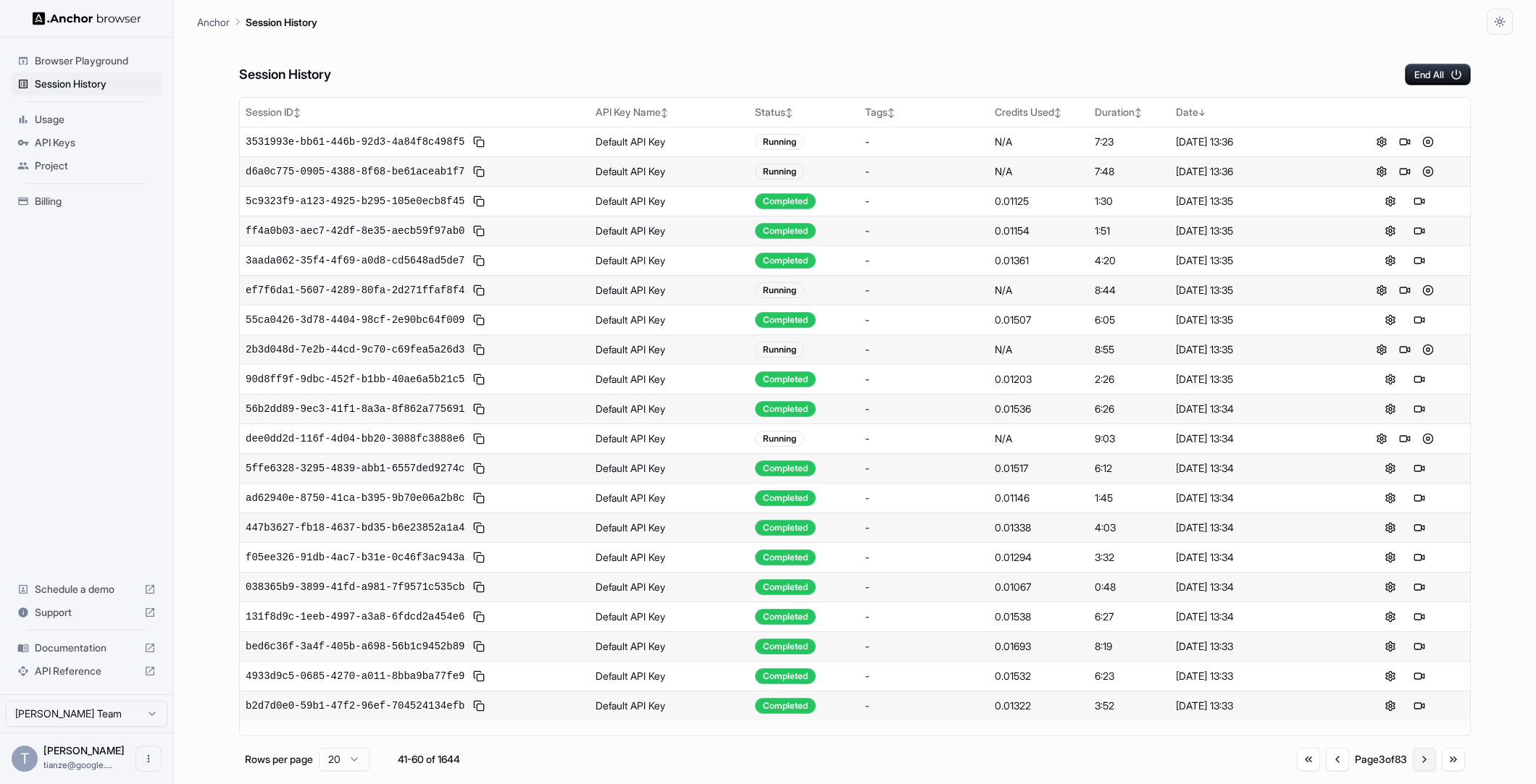
click at [1417, 764] on button "Go to next page" at bounding box center [1424, 760] width 23 height 23
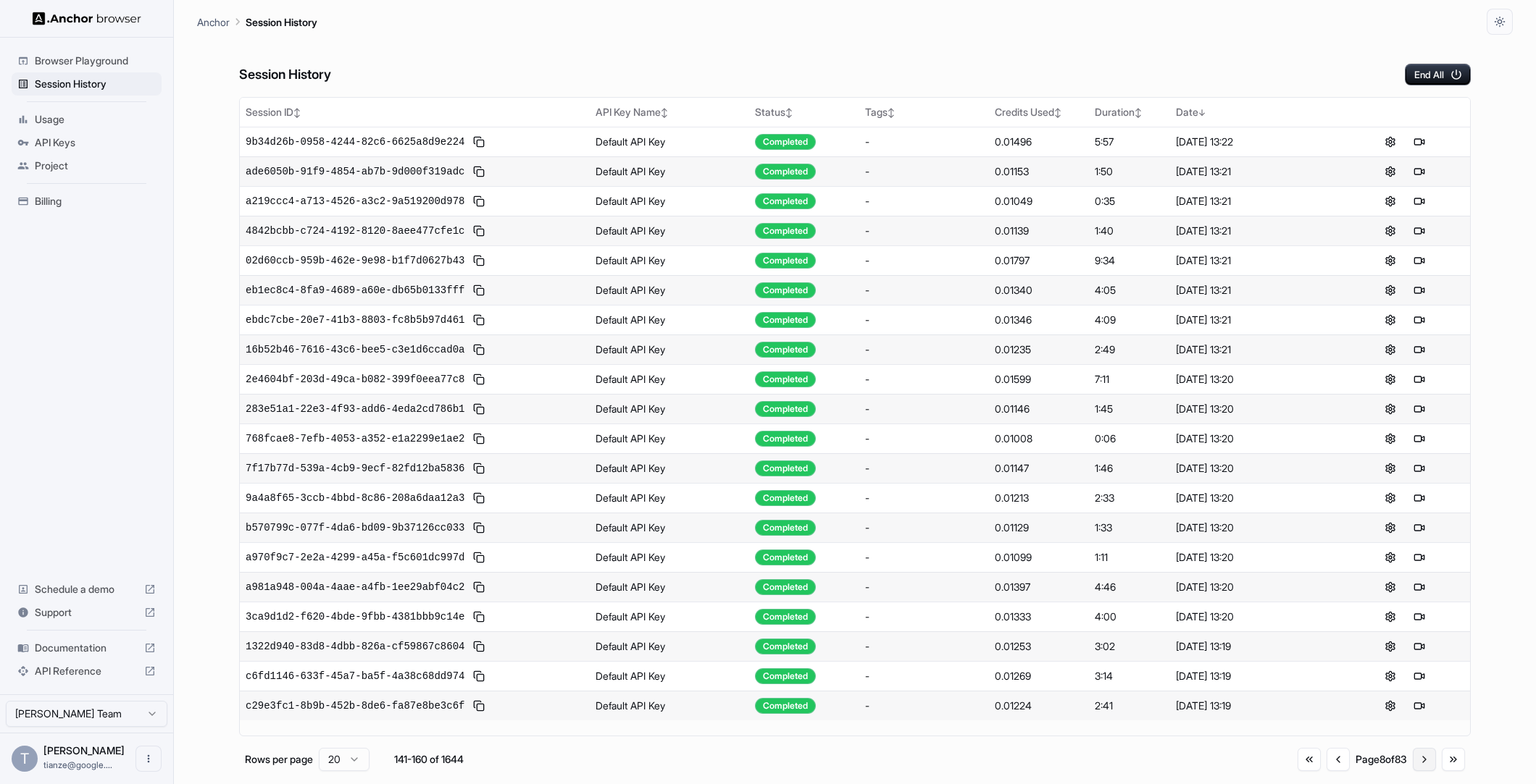
click at [1417, 764] on button "Go to next page" at bounding box center [1424, 760] width 23 height 23
click at [1417, 764] on button "Go to next page" at bounding box center [1424, 762] width 23 height 23
click at [1418, 768] on button "Go to next page" at bounding box center [1424, 762] width 23 height 23
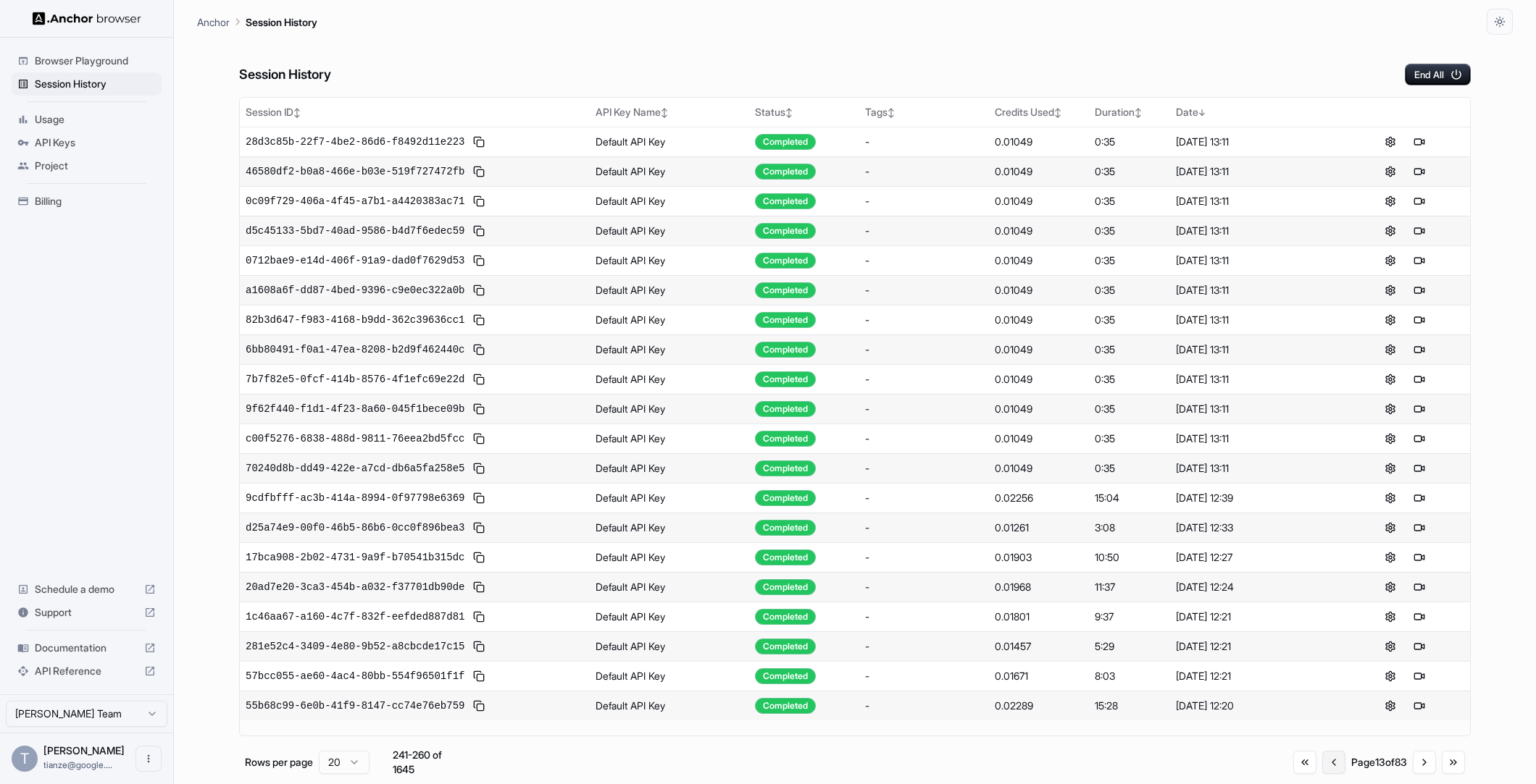
click at [1322, 774] on button "Go to previous page" at bounding box center [1334, 762] width 23 height 23
click at [1413, 772] on button "Go to next page" at bounding box center [1424, 762] width 23 height 23
click at [1322, 771] on button "Go to previous page" at bounding box center [1334, 760] width 23 height 23
click at [1424, 772] on button "Go to next page" at bounding box center [1424, 762] width 23 height 23
click at [1293, 771] on button "Go to first page" at bounding box center [1305, 760] width 23 height 23
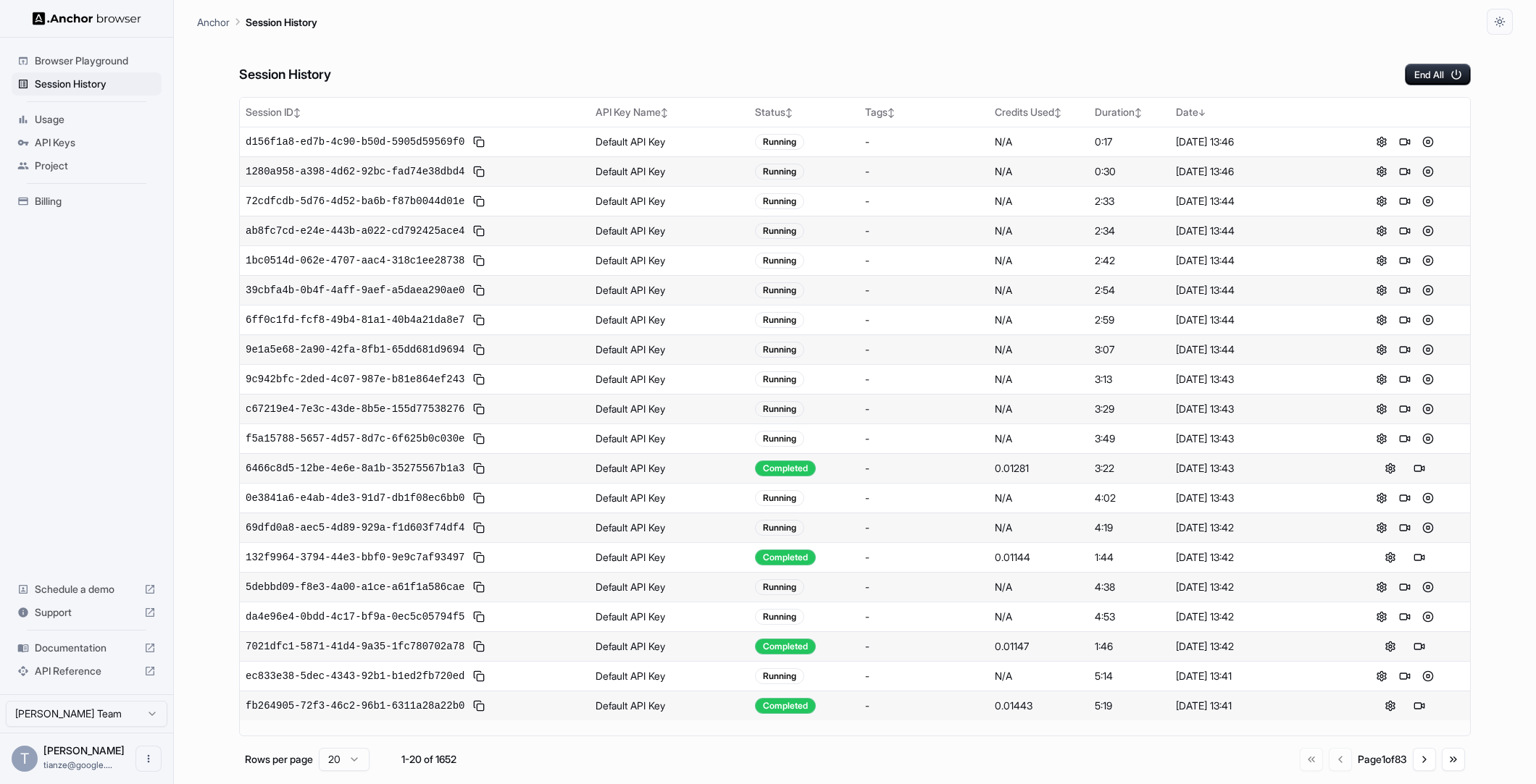
click at [64, 209] on span "Billing" at bounding box center [95, 201] width 121 height 15
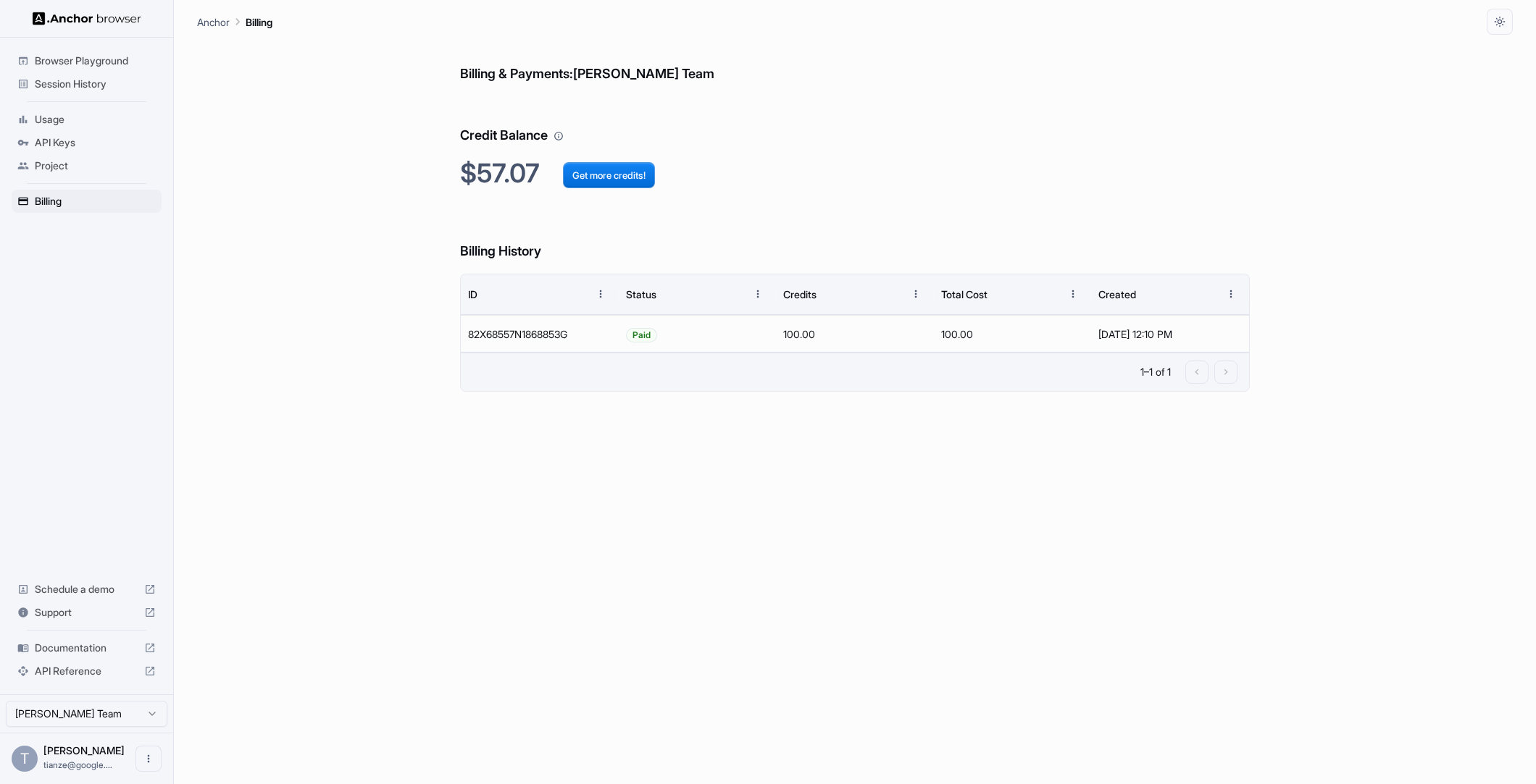
click at [101, 82] on span "Session History" at bounding box center [95, 84] width 121 height 15
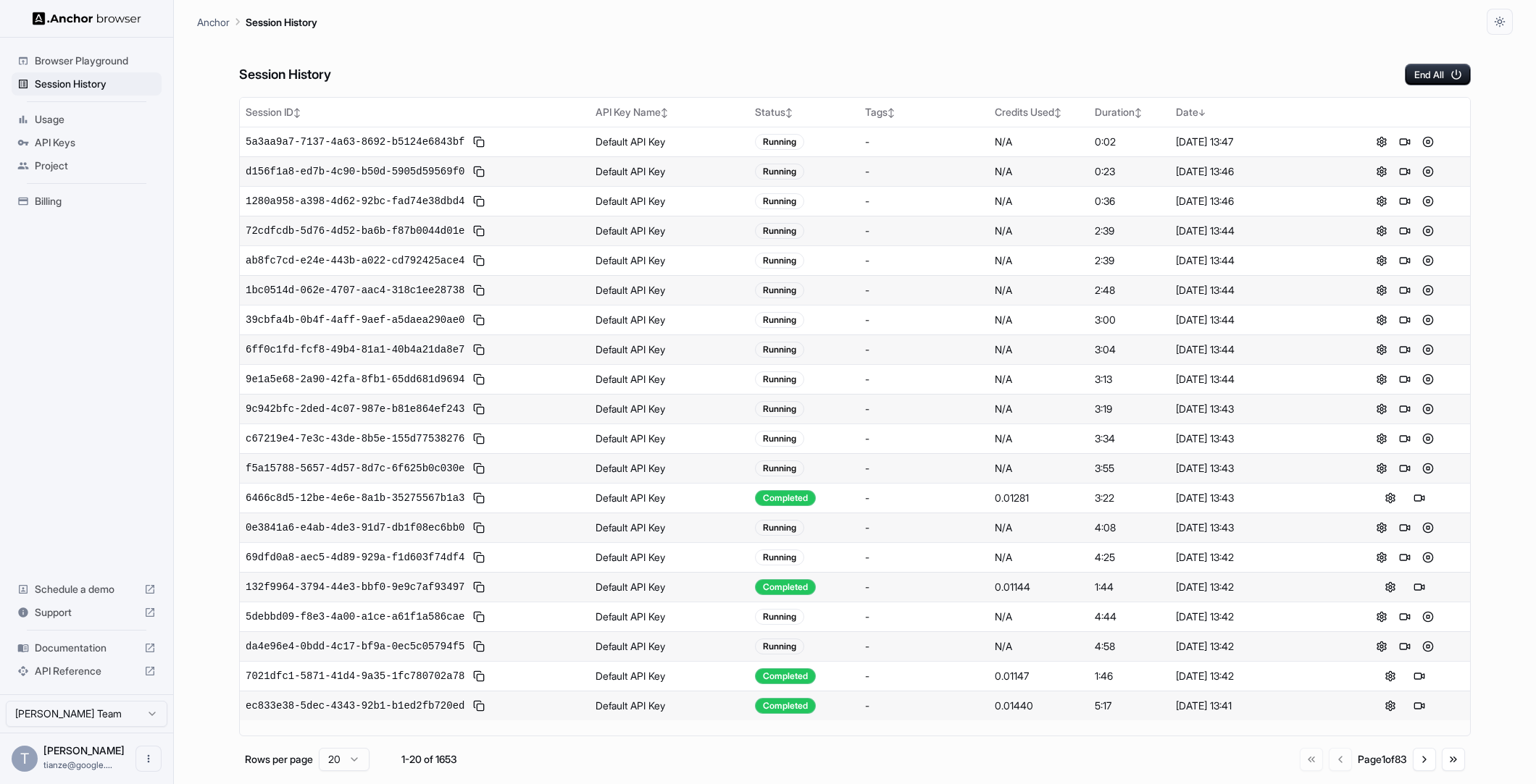
click at [197, 582] on div "Session History End All Session ID ↕ API Key Name ↕ Status ↕ Tags ↕ Credits Use…" at bounding box center [855, 409] width 1316 height 749
click at [1420, 762] on button "Go to next page" at bounding box center [1424, 760] width 23 height 23
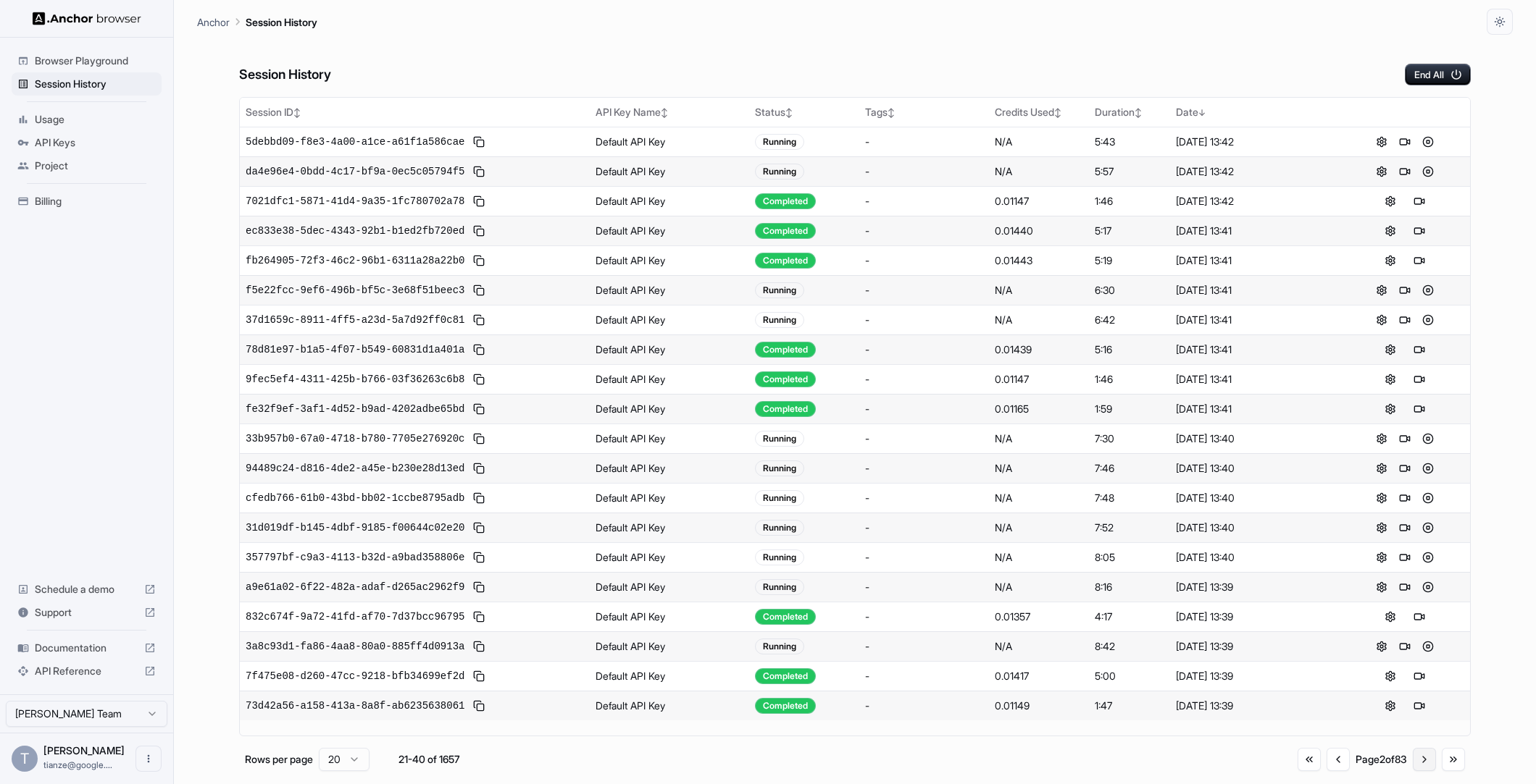
click at [1420, 762] on button "Go to next page" at bounding box center [1424, 760] width 23 height 23
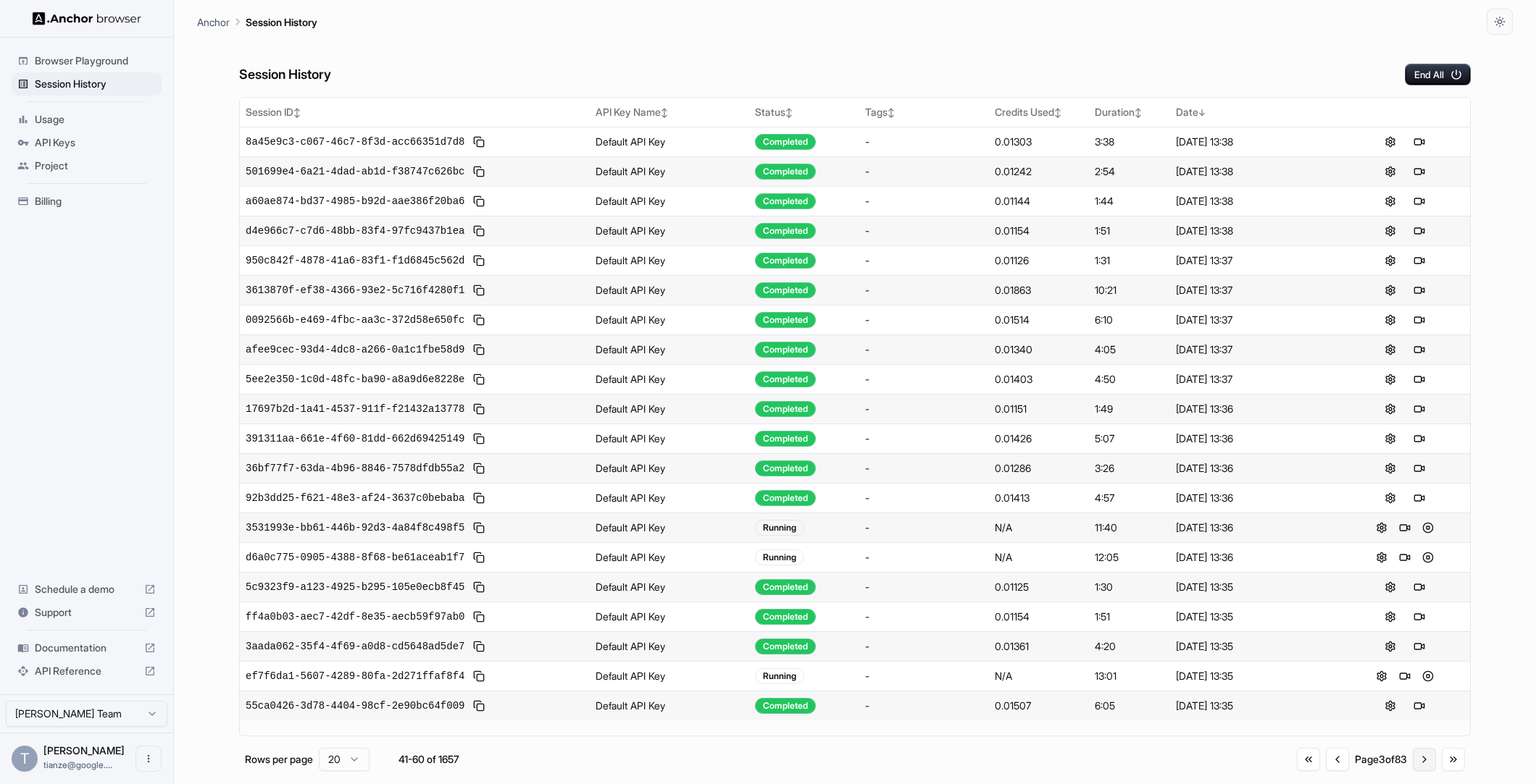
click at [1420, 762] on button "Go to next page" at bounding box center [1424, 760] width 23 height 23
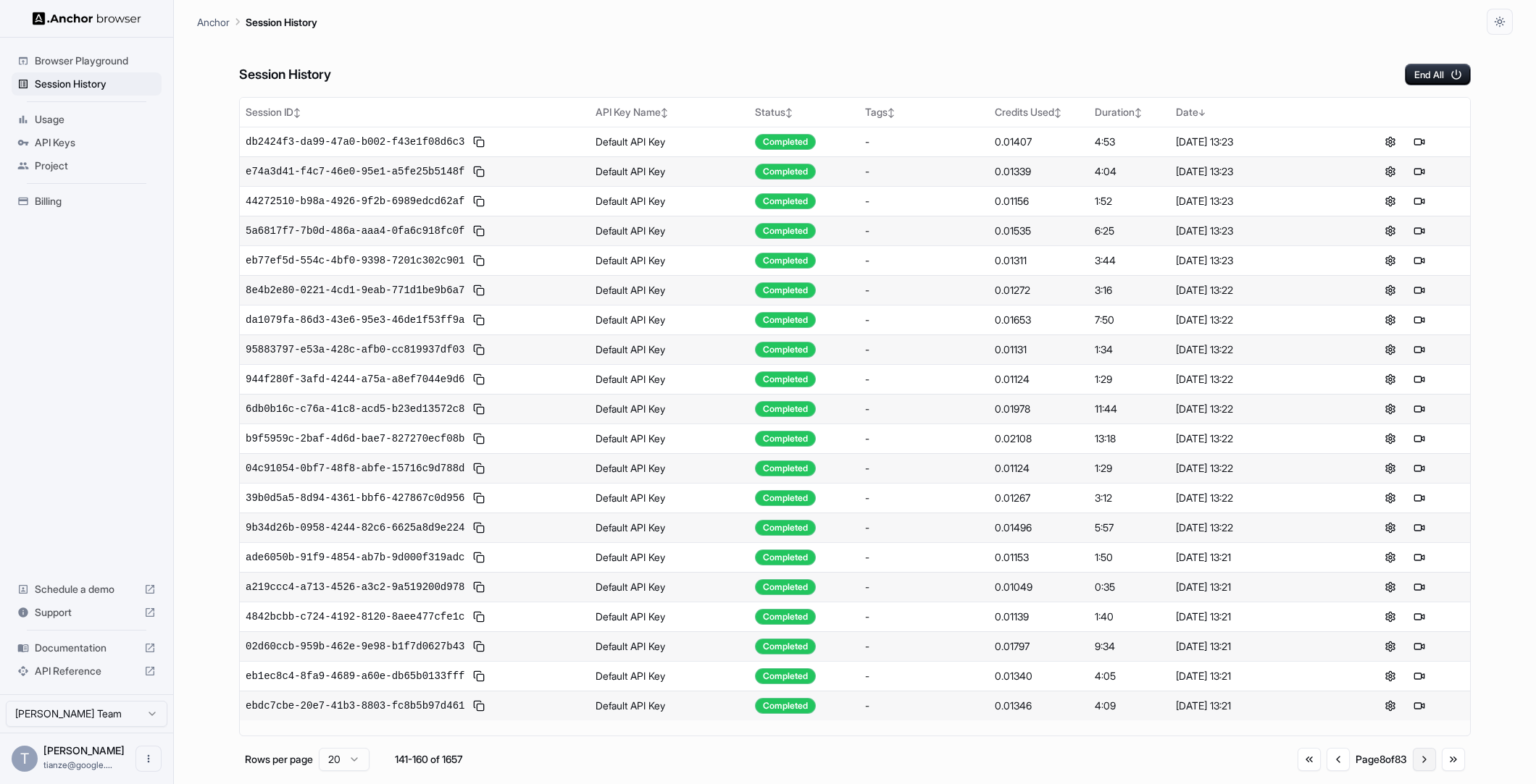
click at [1420, 762] on button "Go to next page" at bounding box center [1424, 760] width 23 height 23
click at [1420, 762] on button "Go to next page" at bounding box center [1424, 762] width 23 height 23
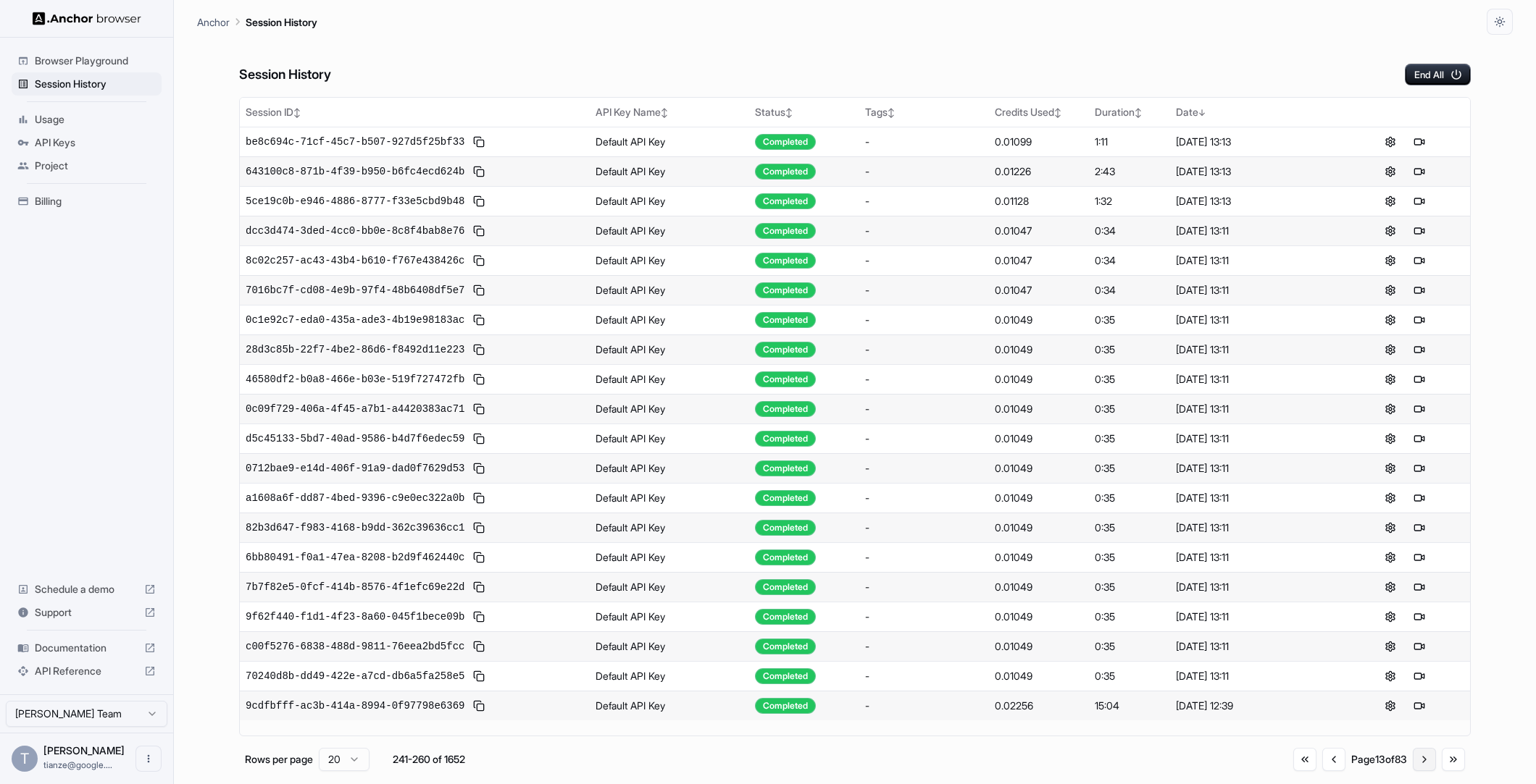
click at [1420, 762] on button "Go to next page" at bounding box center [1424, 760] width 23 height 23
click at [1413, 773] on button "Go to next page" at bounding box center [1424, 762] width 23 height 23
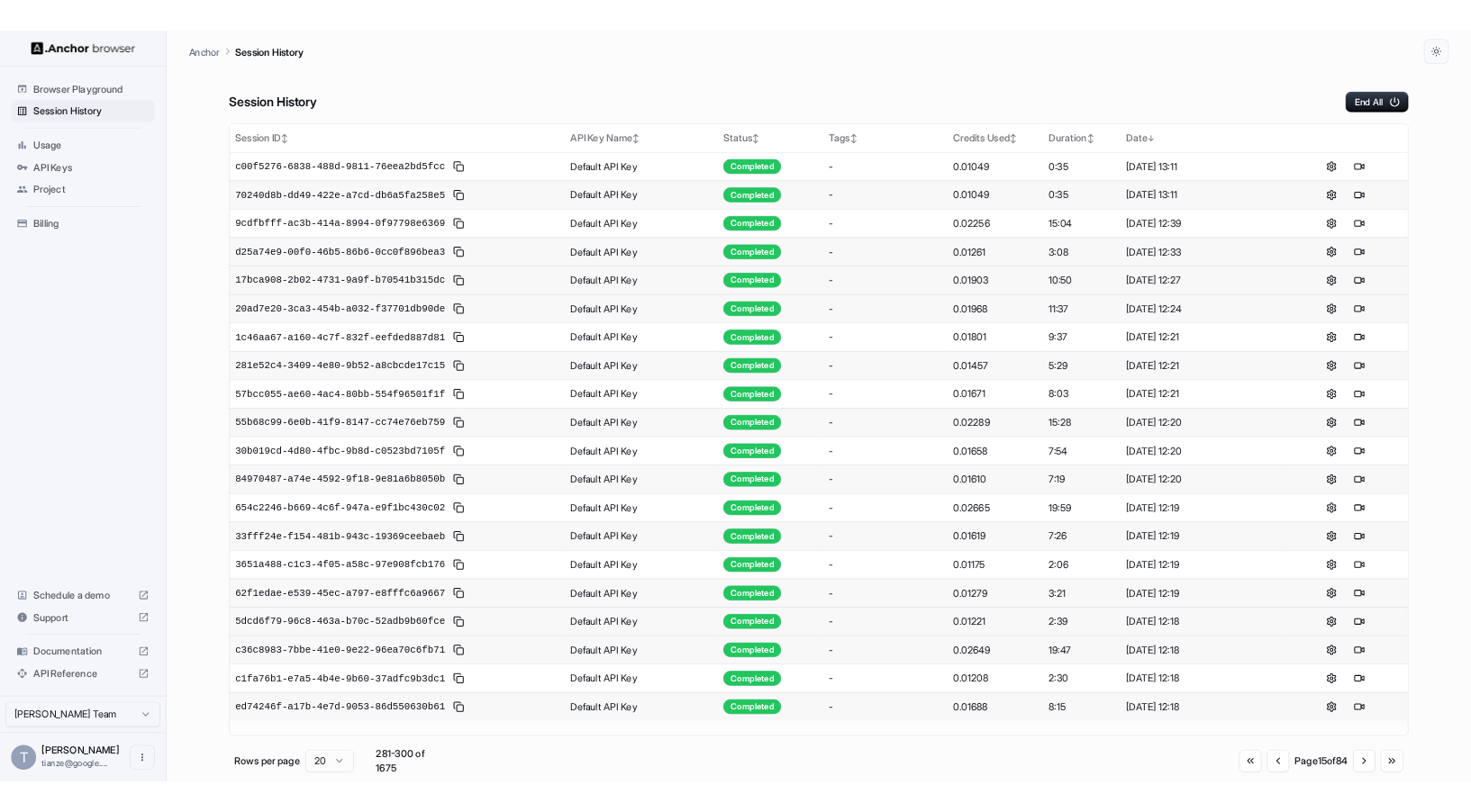
scroll to position [0, 0]
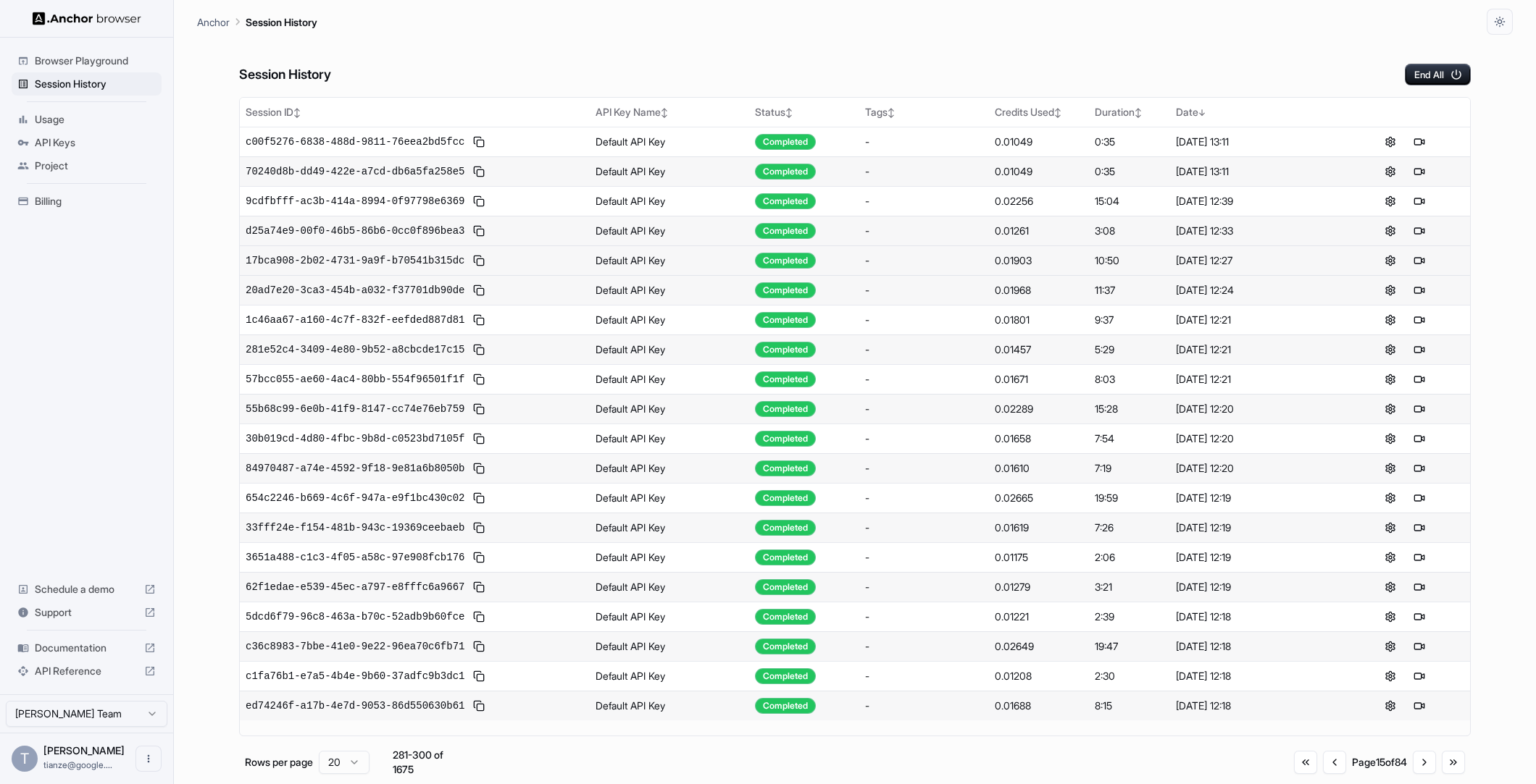
click at [1319, 772] on div "Go to first page Go to previous page Page 15 of 84 Go to next page Go to last p…" at bounding box center [1379, 762] width 171 height 23
click at [1323, 772] on button "Go to previous page" at bounding box center [1334, 762] width 23 height 23
click at [1422, 769] on button "Go to next page" at bounding box center [1424, 760] width 23 height 23
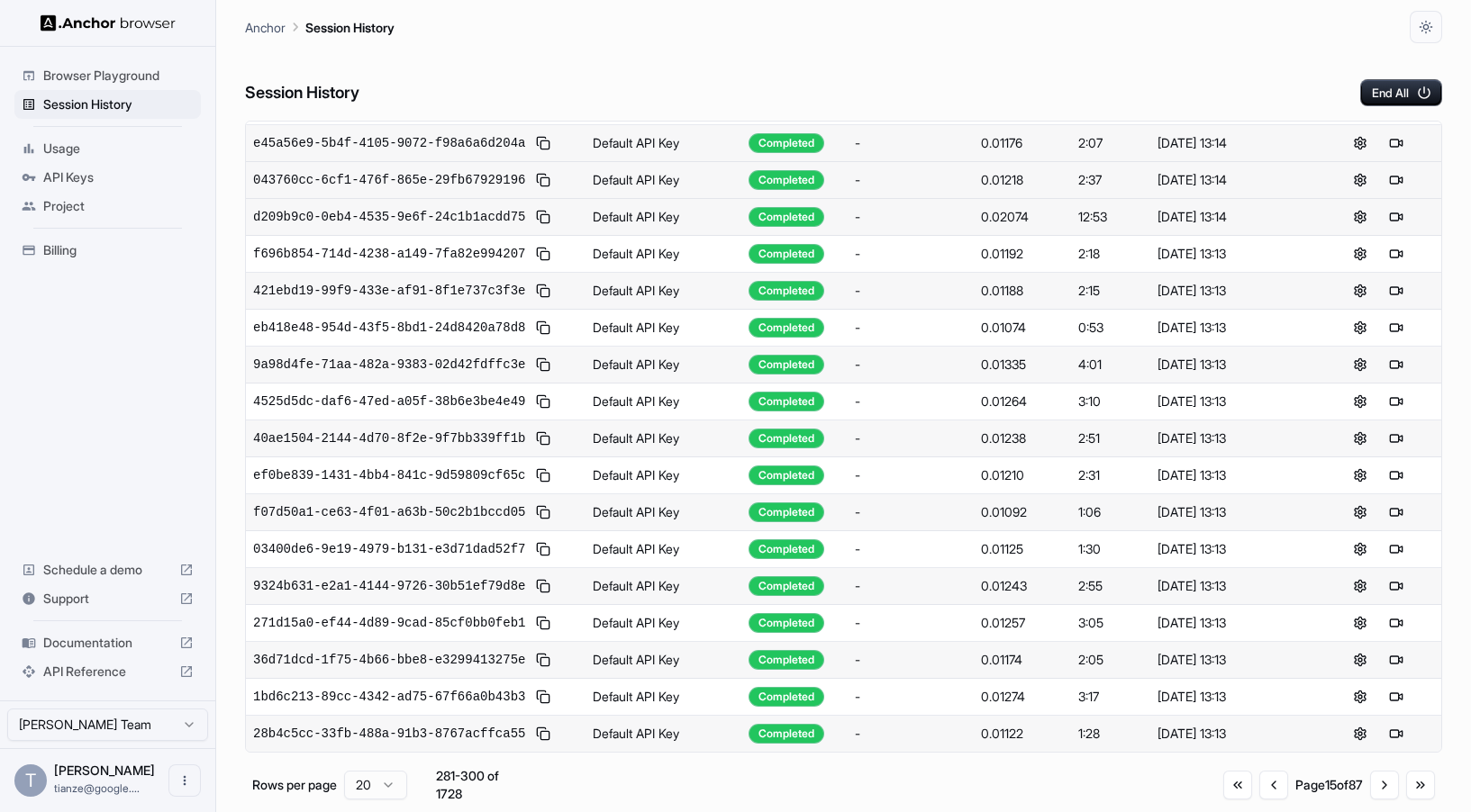
scroll to position [564, 0]
click at [1377, 799] on button "Go to next page" at bounding box center [1384, 785] width 29 height 29
click at [1372, 793] on button "Go to next page" at bounding box center [1384, 785] width 29 height 29
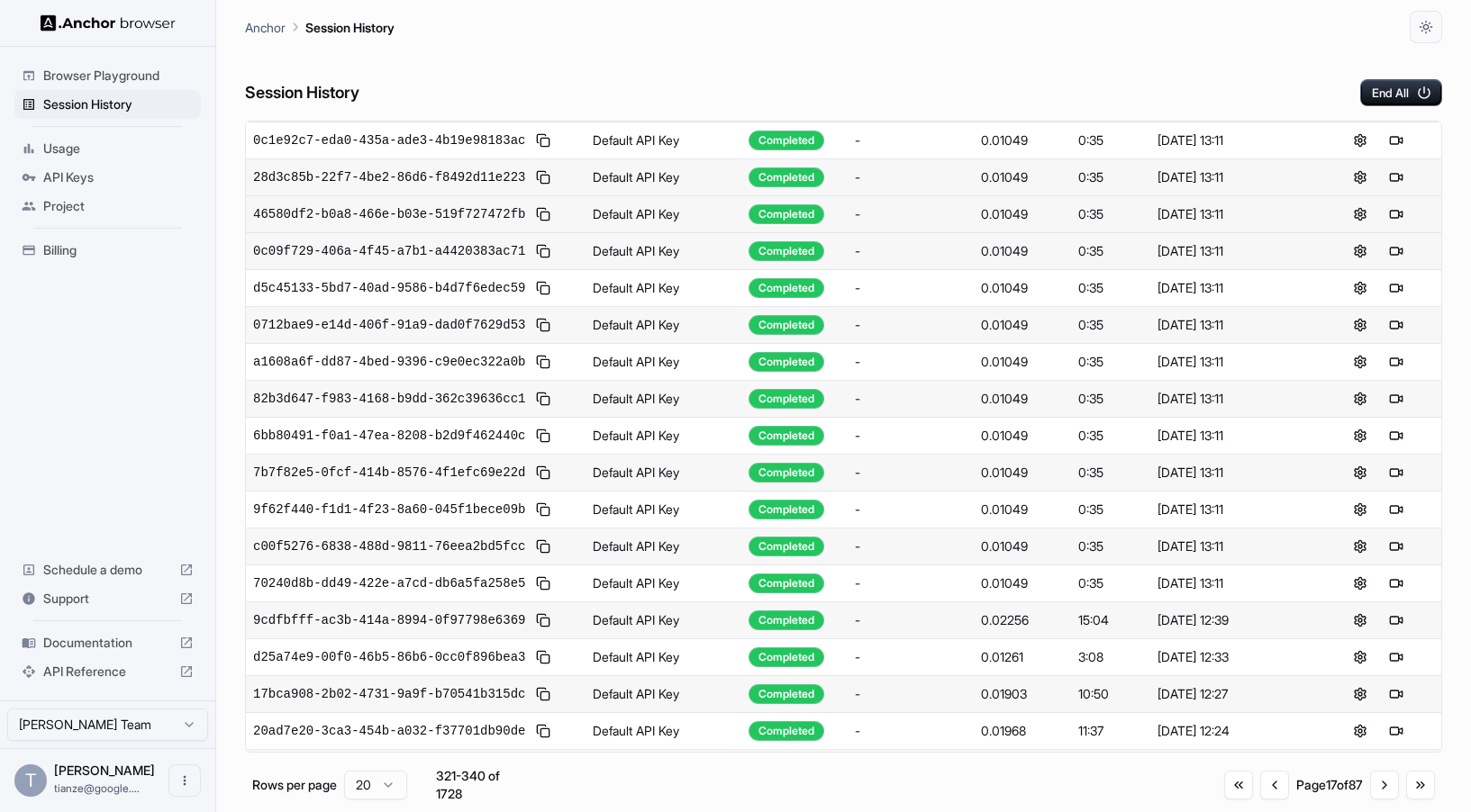
scroll to position [0, 0]
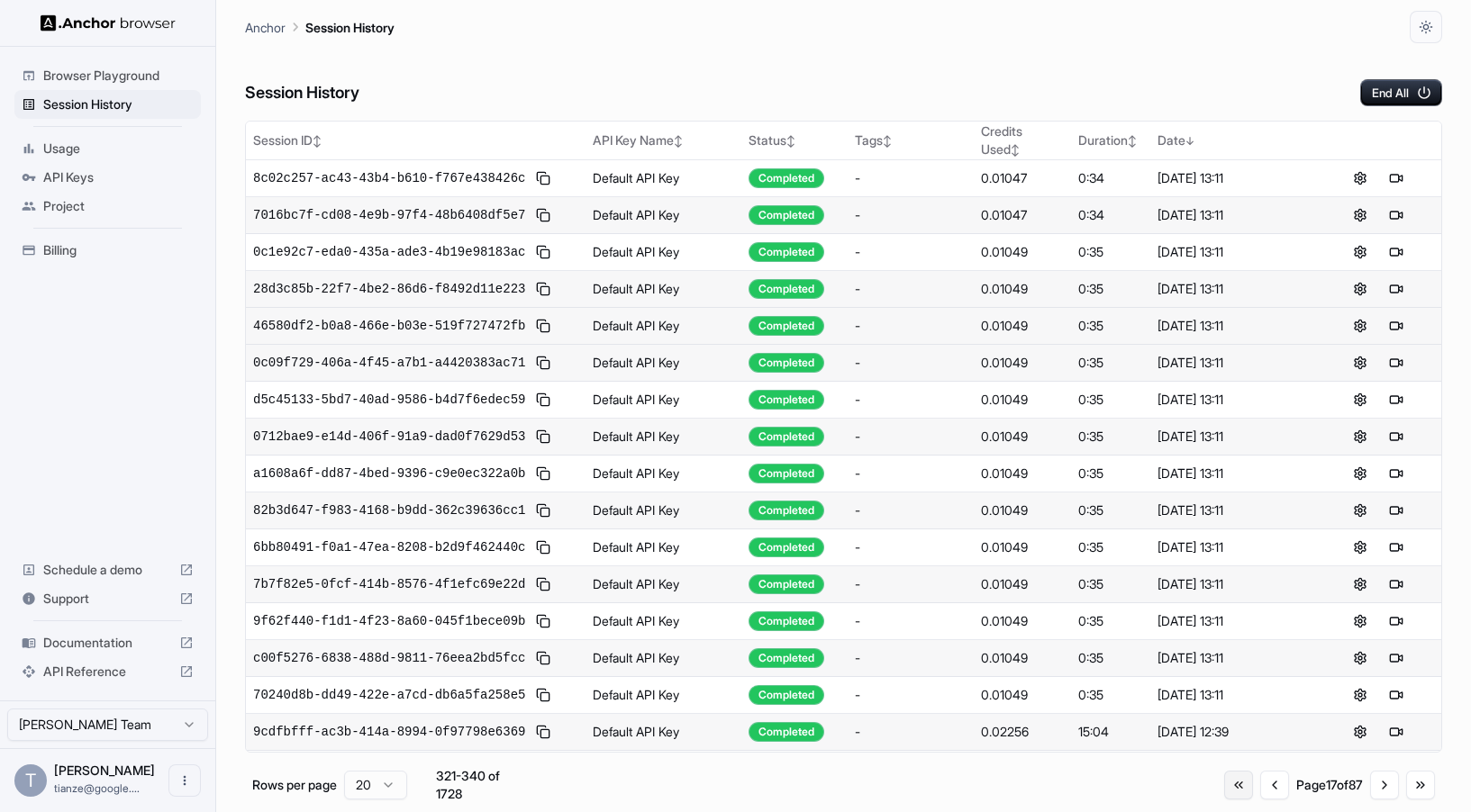
click at [1224, 798] on button "Go to first page" at bounding box center [1239, 785] width 29 height 29
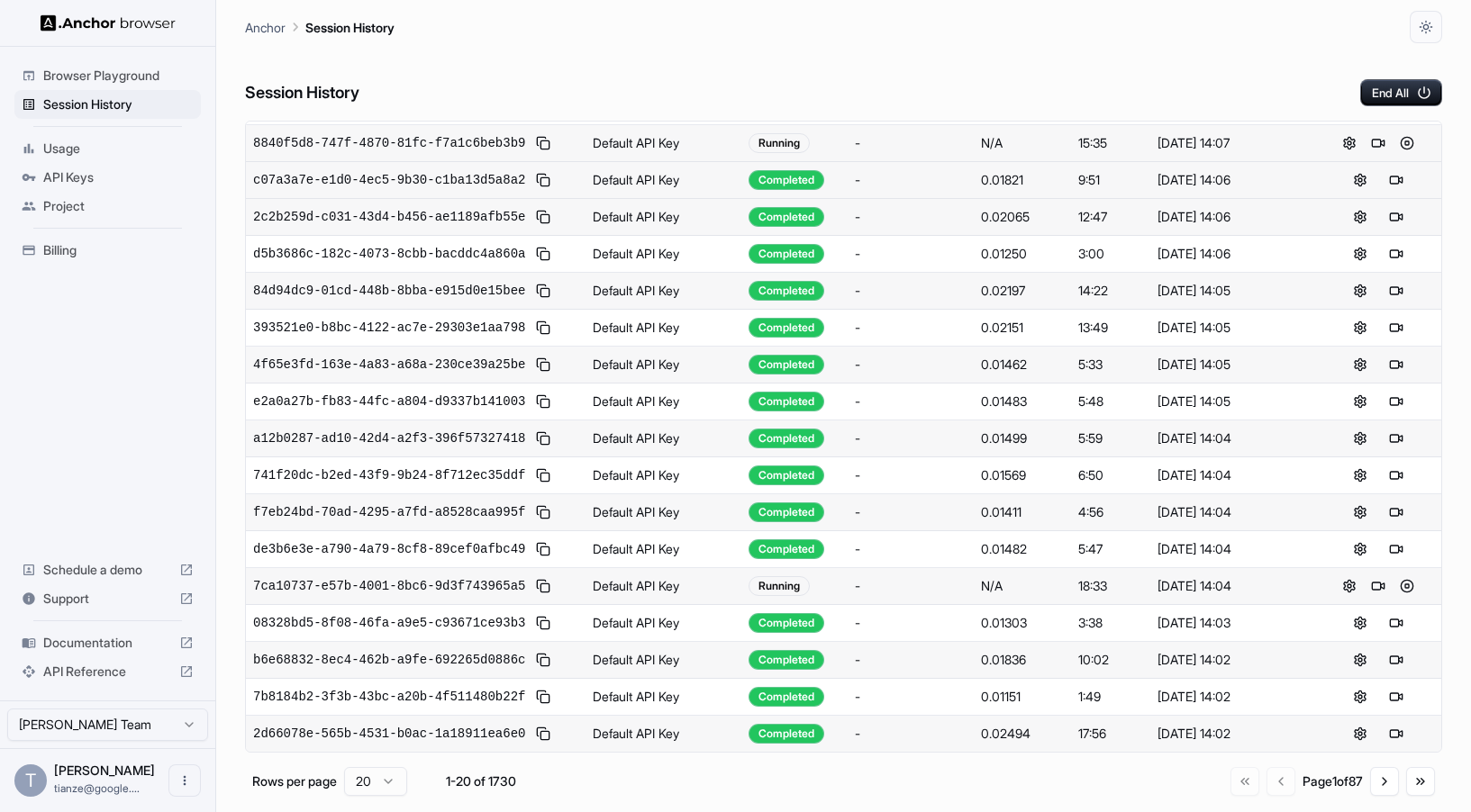
scroll to position [564, 0]
click at [1374, 796] on button "Go to next page" at bounding box center [1384, 782] width 29 height 29
click at [1263, 796] on button "Go to previous page" at bounding box center [1277, 782] width 29 height 29
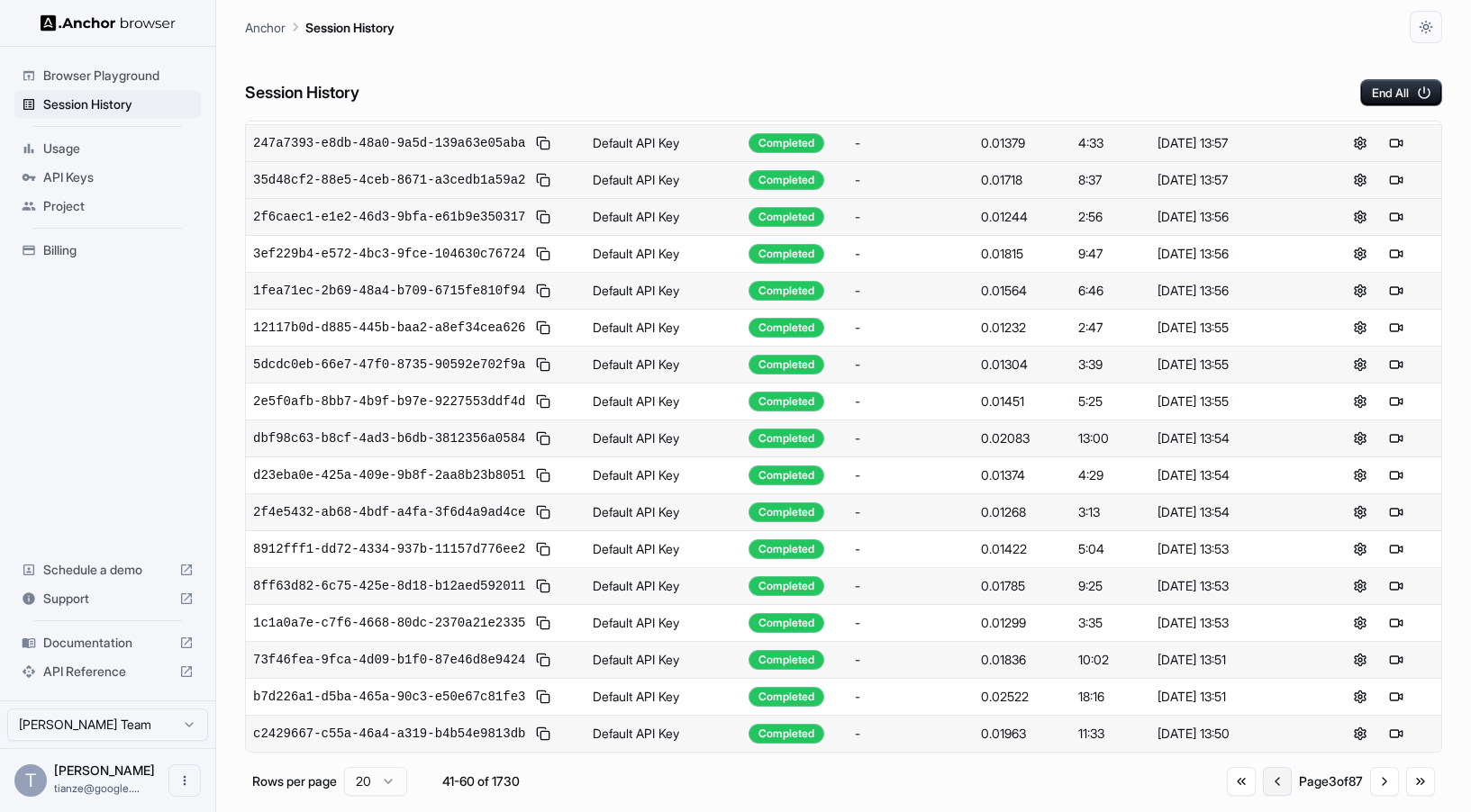
click at [1263, 789] on button "Go to previous page" at bounding box center [1277, 782] width 29 height 29
click at [1264, 791] on button "Go to previous page" at bounding box center [1278, 782] width 29 height 29
click at [1370, 787] on button "Go to next page" at bounding box center [1384, 782] width 29 height 29
click at [1378, 796] on button "Go to next page" at bounding box center [1384, 782] width 29 height 29
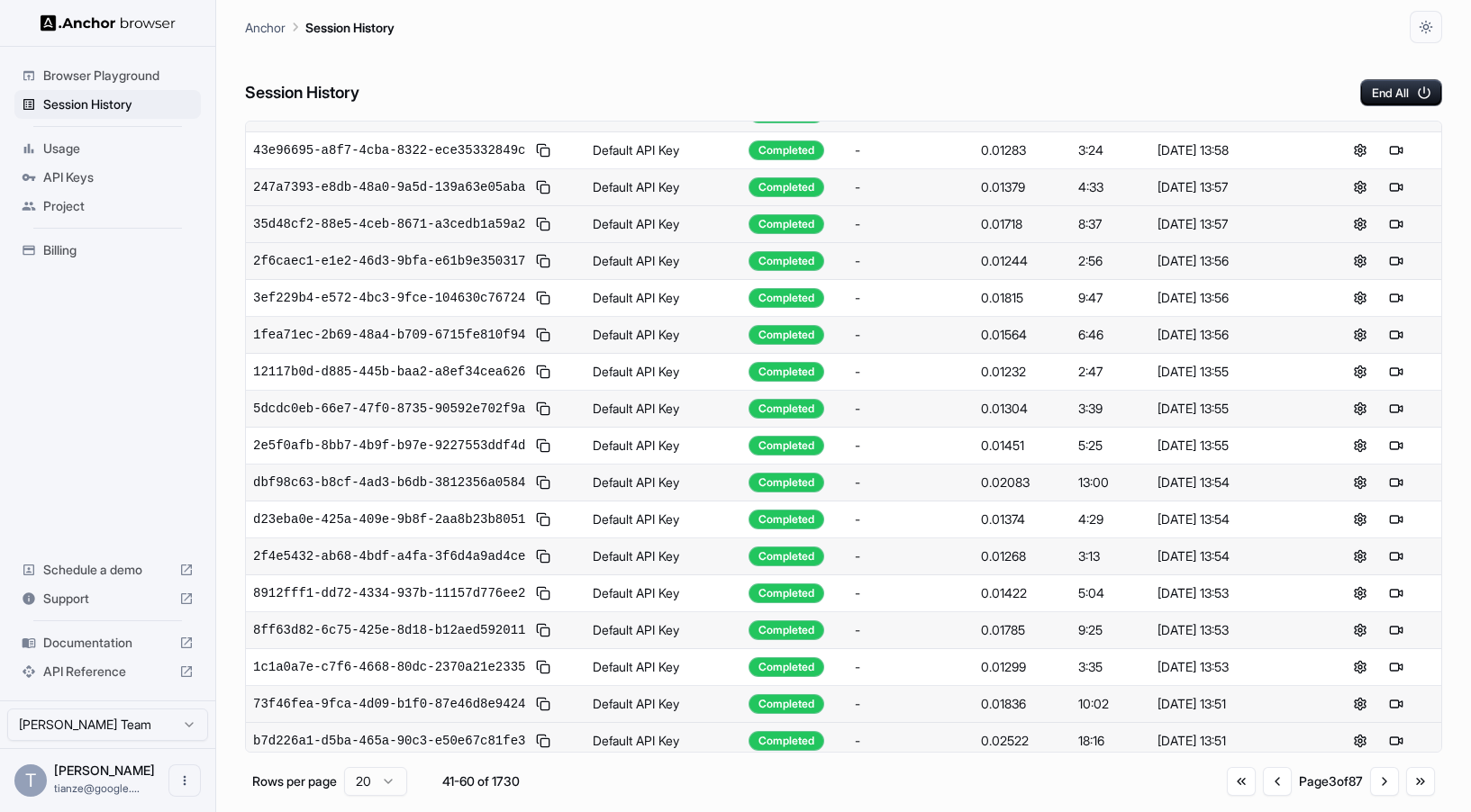
scroll to position [0, 0]
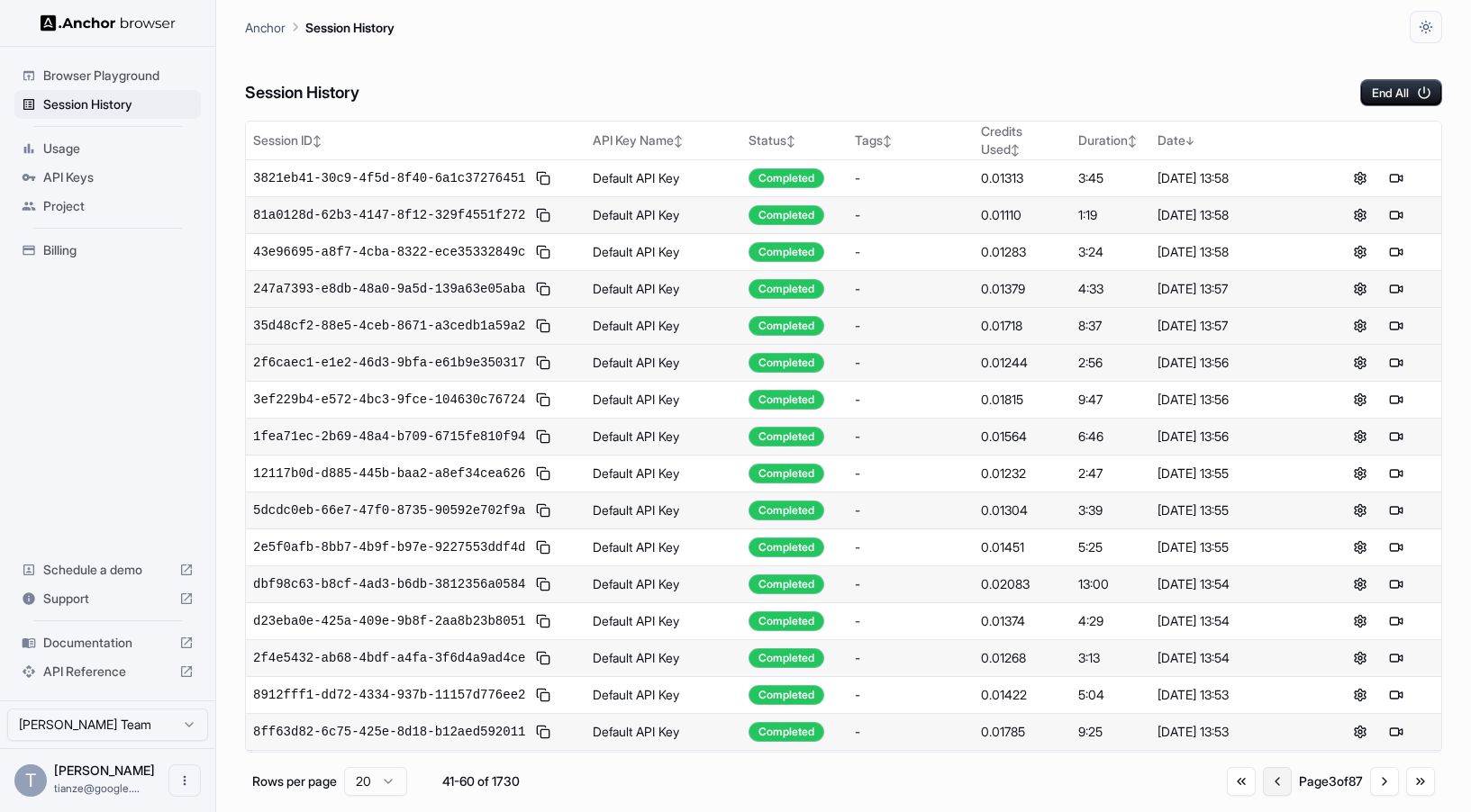
click at [1263, 795] on button "Go to previous page" at bounding box center [1277, 782] width 29 height 29
click at [1264, 796] on button "Go to previous page" at bounding box center [1278, 782] width 29 height 29
click at [1373, 794] on button "Go to next page" at bounding box center [1384, 782] width 29 height 29
click at [1368, 769] on div "Session ID ↕ API Key Name ↕ Status ↕ Tags ↕ Credits Used ↕ Duration ↕ Date ↓ 2d…" at bounding box center [843, 458] width 1197 height 675
click at [1370, 784] on button "Go to next page" at bounding box center [1384, 782] width 29 height 29
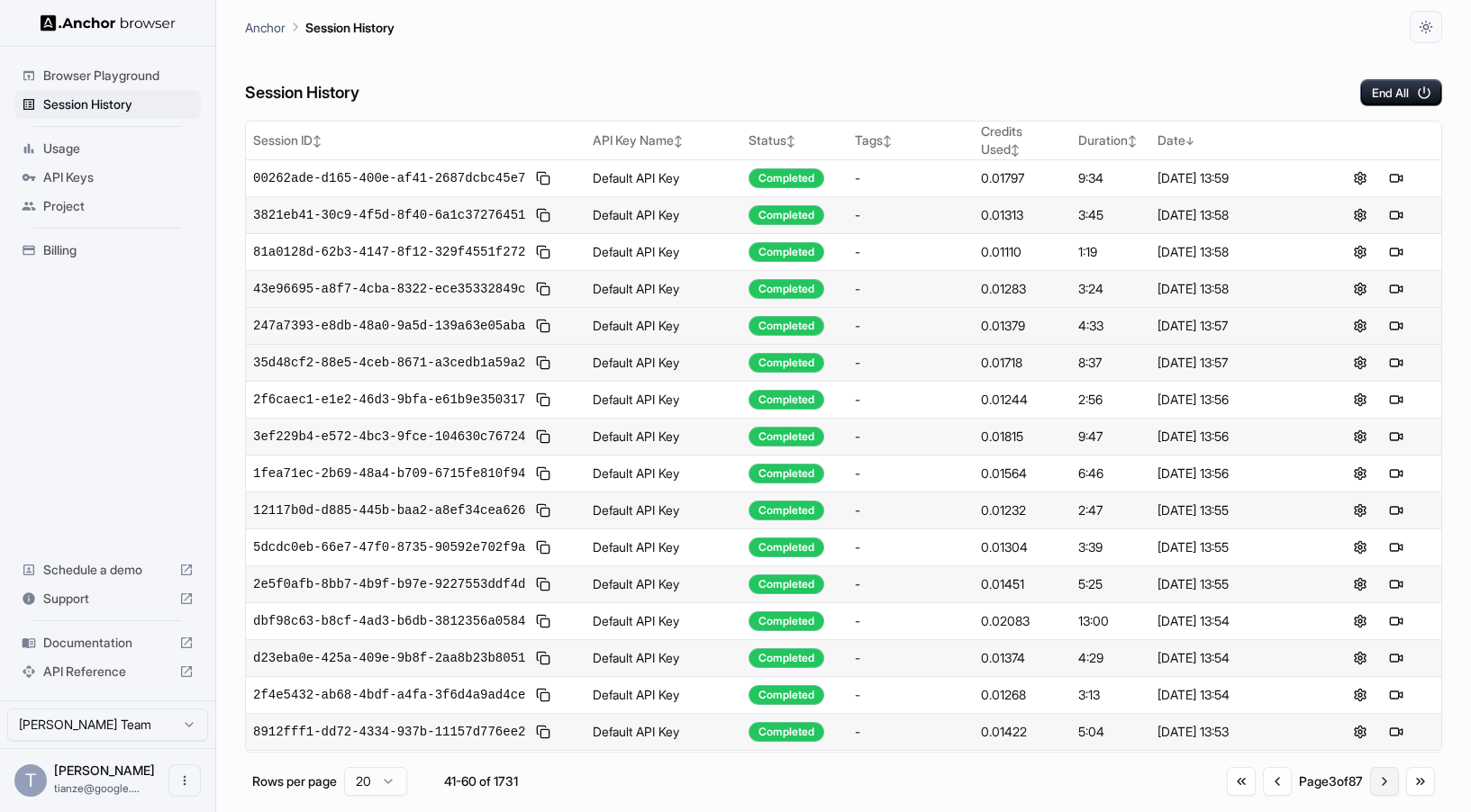
click at [1377, 796] on button "Go to next page" at bounding box center [1384, 782] width 29 height 29
click at [1227, 782] on button "Go to first page" at bounding box center [1241, 782] width 29 height 29
